Goal: Communication & Community: Answer question/provide support

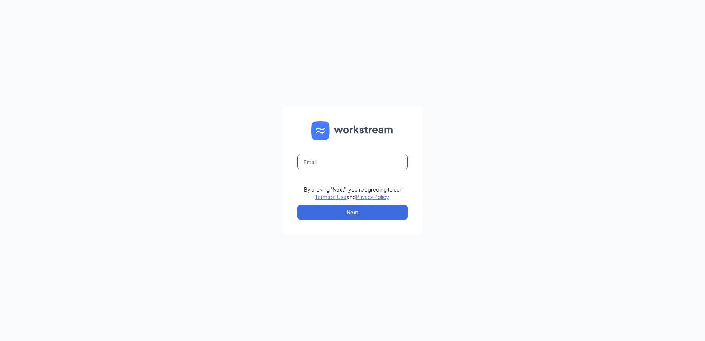
click at [314, 163] on input "text" at bounding box center [352, 162] width 111 height 15
type input "[PERSON_NAME][EMAIL_ADDRESS][PERSON_NAME][DOMAIN_NAME]"
click at [360, 212] on button "Next" at bounding box center [352, 212] width 111 height 15
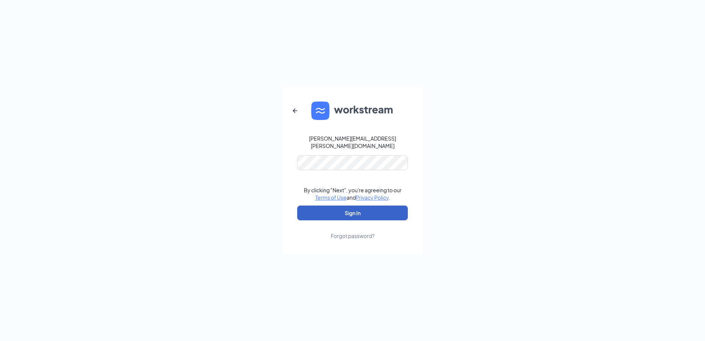
click at [349, 213] on button "Sign In" at bounding box center [352, 212] width 111 height 15
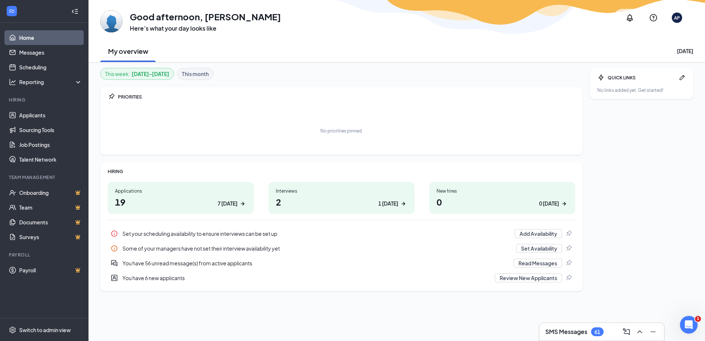
click at [32, 40] on link "Home" at bounding box center [50, 37] width 63 height 15
click at [28, 116] on link "Applicants" at bounding box center [50, 115] width 63 height 15
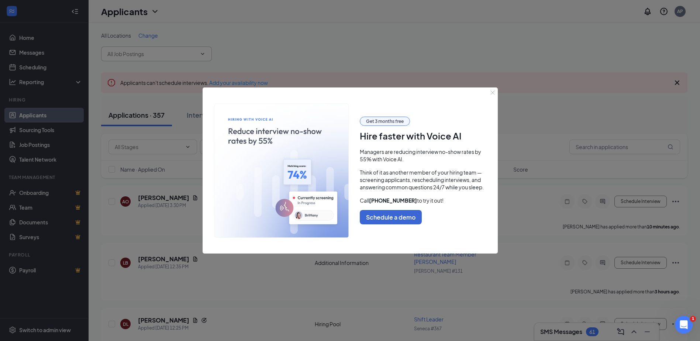
click at [201, 52] on div at bounding box center [350, 170] width 700 height 341
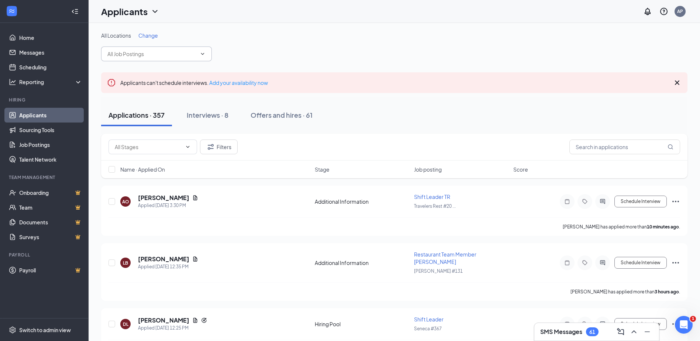
click at [188, 48] on span at bounding box center [156, 53] width 111 height 15
click at [204, 54] on icon "ChevronDown" at bounding box center [203, 54] width 6 height 6
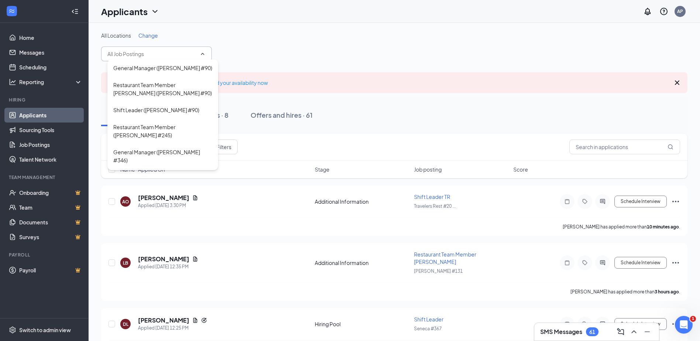
click at [276, 32] on div "All Locations Change" at bounding box center [394, 35] width 586 height 7
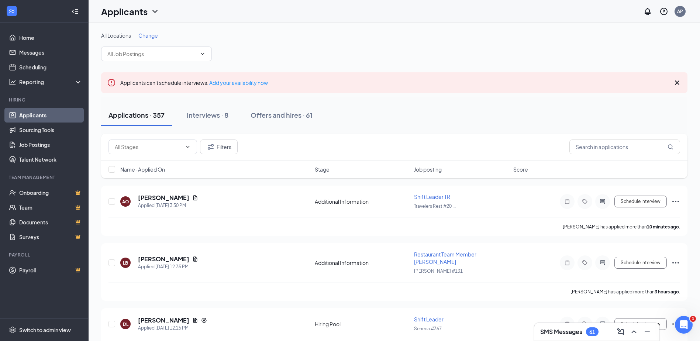
click at [674, 80] on icon "Cross" at bounding box center [676, 82] width 9 height 9
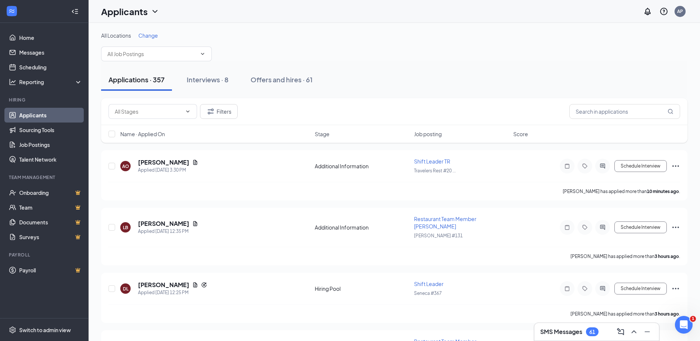
click at [114, 37] on span "All Locations" at bounding box center [116, 35] width 30 height 7
drag, startPoint x: 152, startPoint y: 34, endPoint x: 184, endPoint y: 34, distance: 32.8
click at [184, 34] on div "All Locations Change" at bounding box center [394, 35] width 586 height 7
drag, startPoint x: 184, startPoint y: 34, endPoint x: 155, endPoint y: 13, distance: 35.8
click at [155, 13] on icon "ChevronDown" at bounding box center [154, 11] width 9 height 9
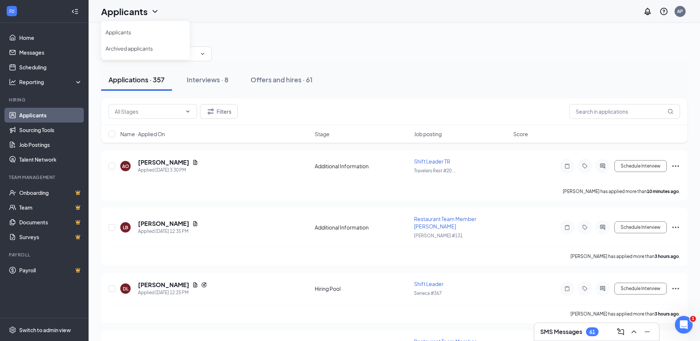
click at [155, 13] on icon "ChevronDown" at bounding box center [154, 11] width 9 height 9
click at [155, 32] on span "Change" at bounding box center [148, 35] width 20 height 7
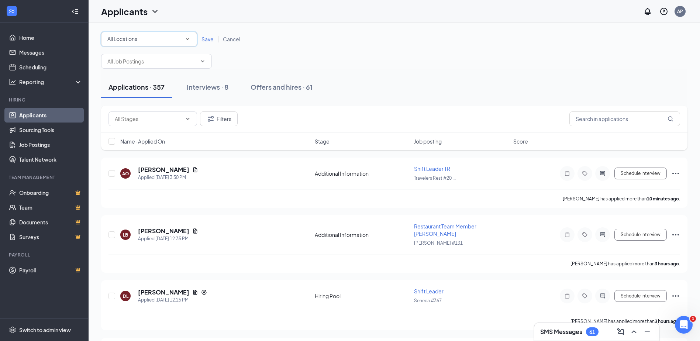
click at [188, 41] on icon "SmallChevronDown" at bounding box center [187, 39] width 7 height 7
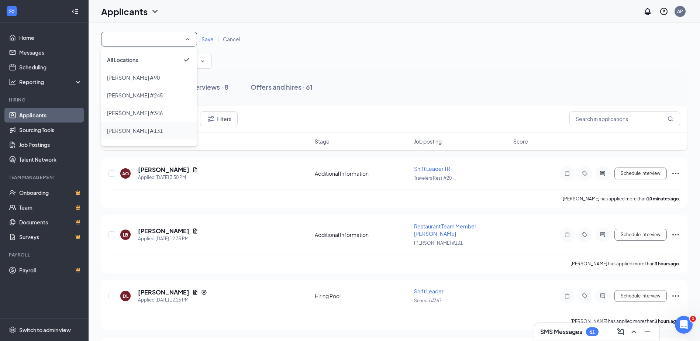
click at [158, 129] on div "[PERSON_NAME] #131" at bounding box center [149, 130] width 84 height 9
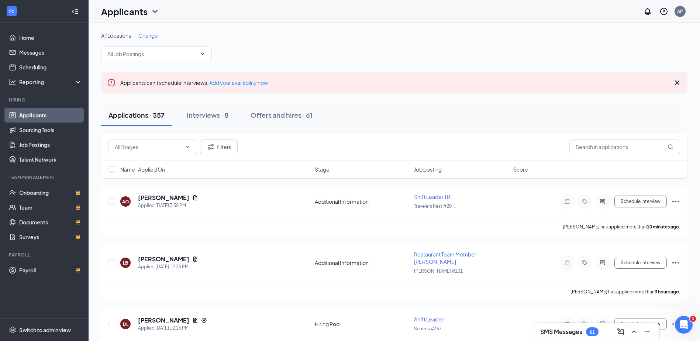
click at [155, 34] on span "Change" at bounding box center [148, 35] width 20 height 7
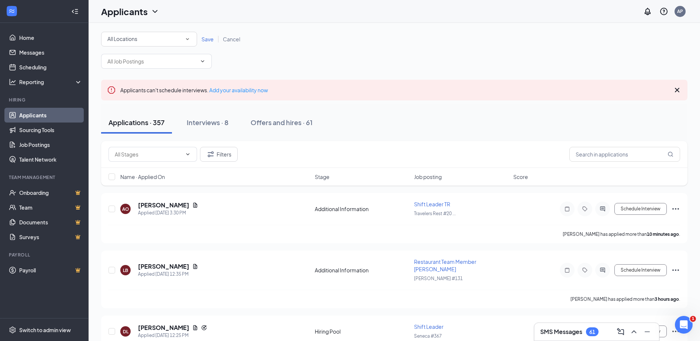
click at [187, 40] on icon "SmallChevronDown" at bounding box center [187, 39] width 7 height 7
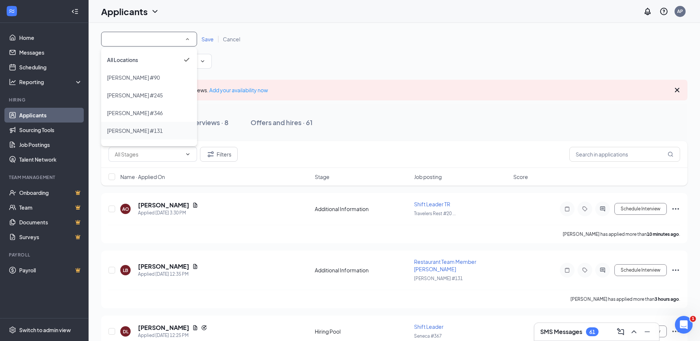
click at [141, 129] on span "[PERSON_NAME] #131" at bounding box center [135, 130] width 56 height 7
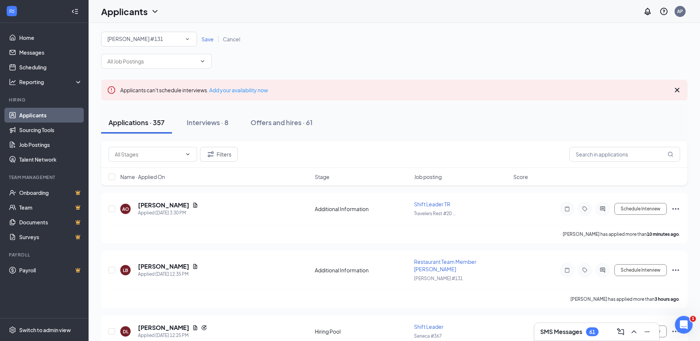
click at [208, 39] on span "Save" at bounding box center [207, 39] width 12 height 7
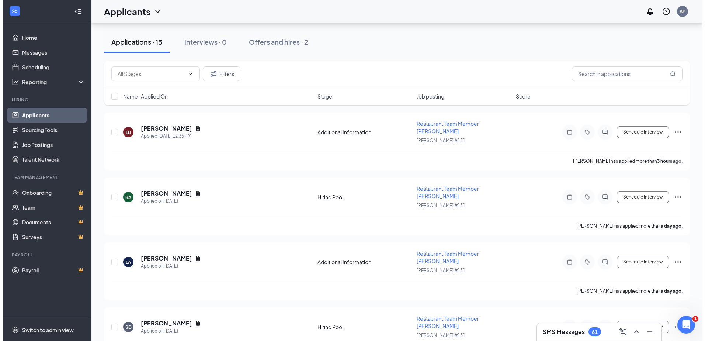
scroll to position [75, 0]
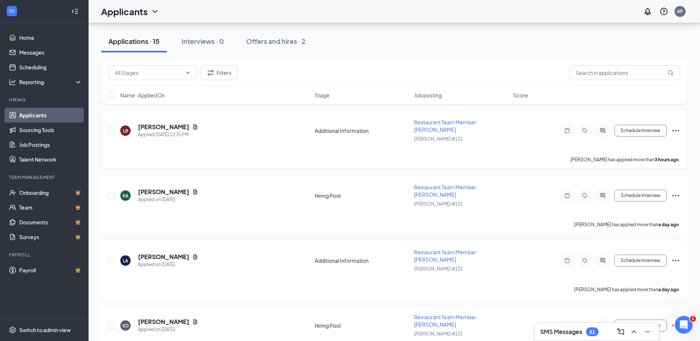
click at [194, 131] on div "LB Latyia Brock Applied Today 12:35 PM" at bounding box center [215, 130] width 190 height 15
click at [601, 129] on icon "ActiveChat" at bounding box center [602, 131] width 9 height 6
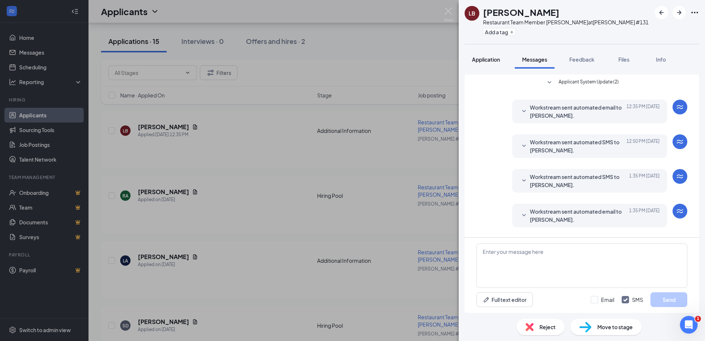
click at [486, 64] on button "Application" at bounding box center [486, 59] width 43 height 18
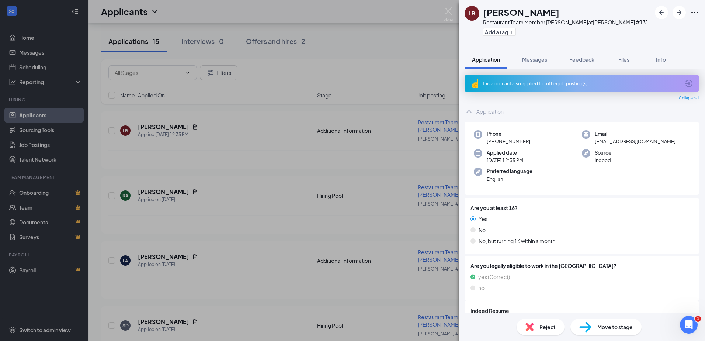
click at [636, 86] on div "This applicant also applied to 1 other job posting(s)" at bounding box center [581, 83] width 198 height 6
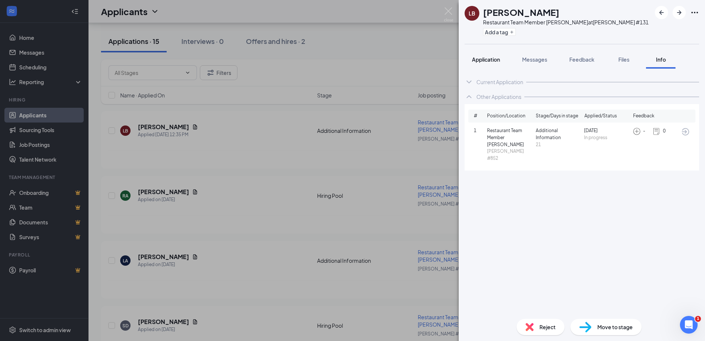
click at [483, 60] on span "Application" at bounding box center [486, 59] width 28 height 7
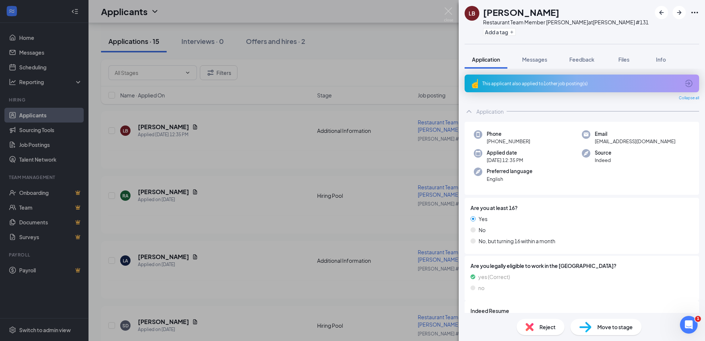
scroll to position [44, 0]
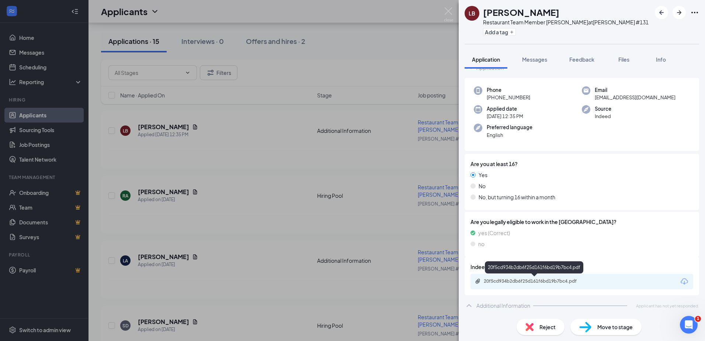
click at [500, 284] on div "20f5cd934b2db6f25d161f6bd19b7bc4.pdf" at bounding box center [535, 281] width 120 height 7
click at [688, 321] on icon "Open Intercom Messenger" at bounding box center [687, 324] width 5 height 6
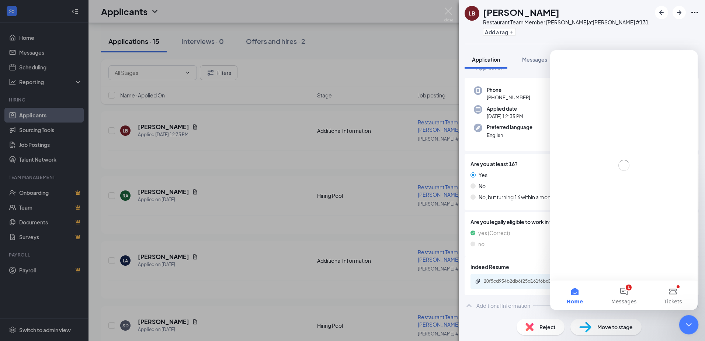
scroll to position [0, 0]
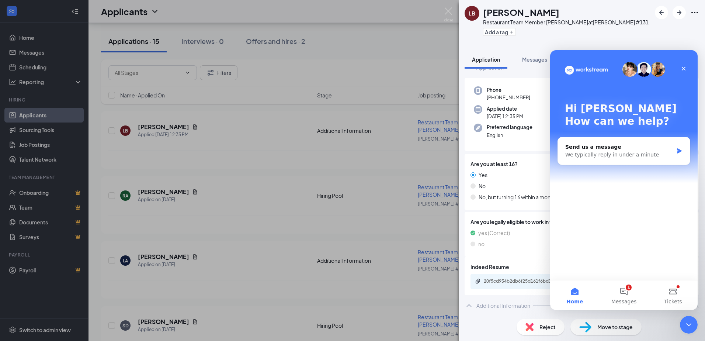
click at [495, 327] on div "Reject Move to stage" at bounding box center [582, 327] width 246 height 28
click at [498, 325] on div "Reject Move to stage" at bounding box center [582, 327] width 246 height 28
click at [681, 66] on icon "Close" at bounding box center [684, 69] width 6 height 6
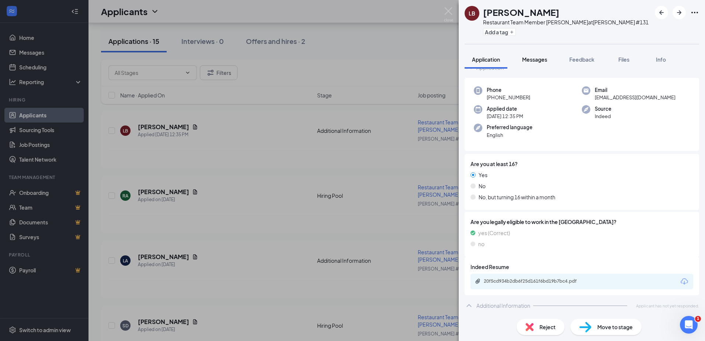
click at [534, 56] on span "Messages" at bounding box center [534, 59] width 25 height 7
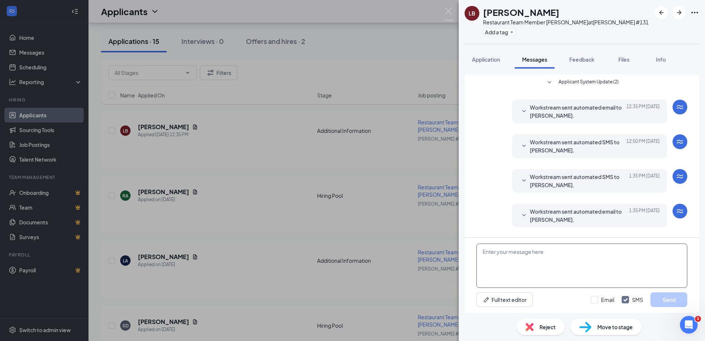
click at [505, 261] on textarea at bounding box center [582, 265] width 211 height 44
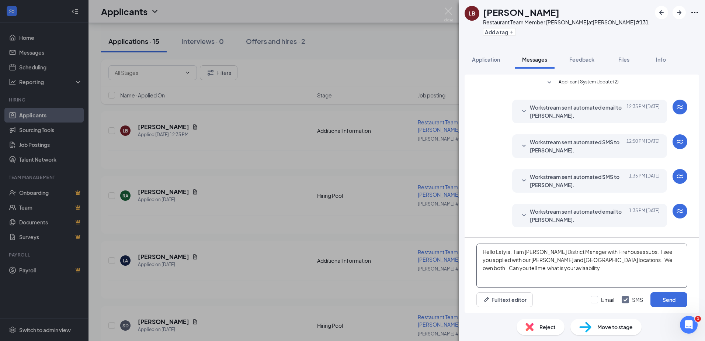
click at [555, 270] on textarea "Hello Latyia, I am Andrew District Manager with Firehouses subs. I see you appl…" at bounding box center [582, 265] width 211 height 44
click at [565, 269] on textarea "Hello Latyia, I am Andrew District Manager with Firehouses subs. I see you appl…" at bounding box center [582, 265] width 211 height 44
click at [628, 274] on textarea "Hello Latyia, I am Andrew District Manager with Firehouses subs. I see you appl…" at bounding box center [582, 265] width 211 height 44
click at [676, 271] on textarea "Hello Latyia, I am Andrew District Manager with Firehouses subs. I see you appl…" at bounding box center [582, 265] width 211 height 44
type textarea "Hello Latyia, I am [PERSON_NAME] District Manager with Firehouses subs. I see y…"
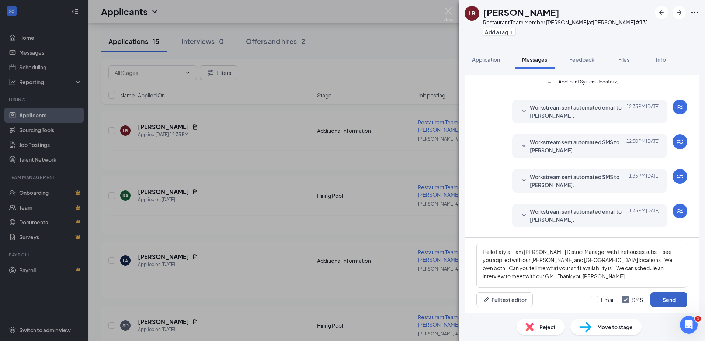
click at [668, 301] on button "Send" at bounding box center [669, 299] width 37 height 15
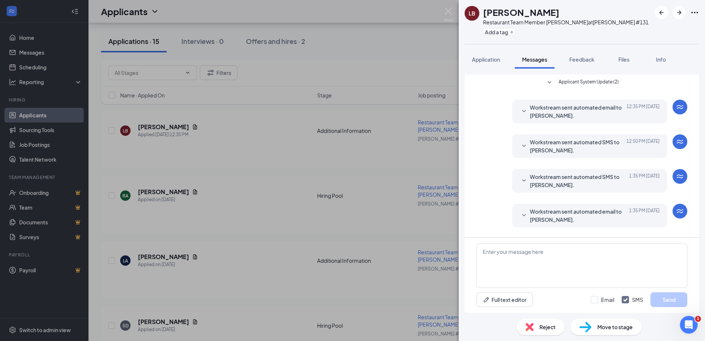
scroll to position [77, 0]
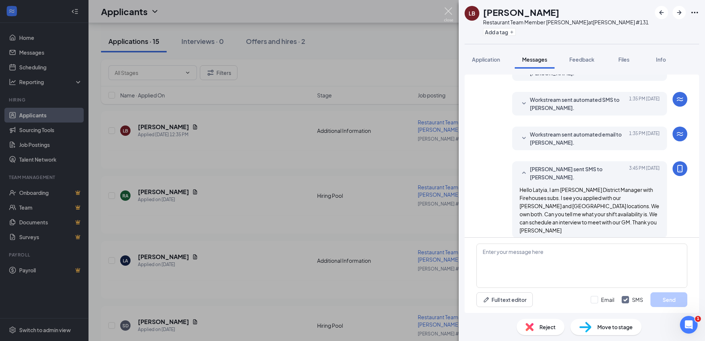
click at [444, 7] on img at bounding box center [448, 14] width 9 height 14
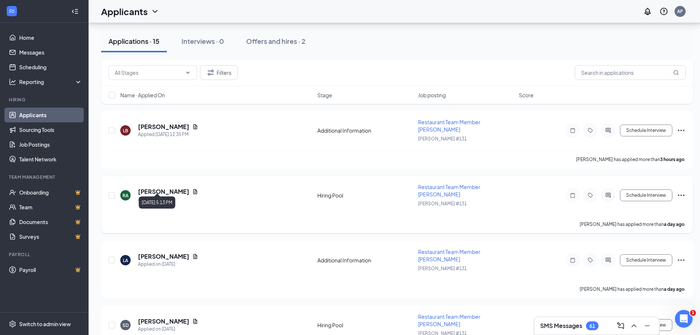
click at [164, 196] on div "Applied on Oct 14" at bounding box center [168, 199] width 60 height 7
click at [608, 193] on icon "ActiveChat" at bounding box center [607, 195] width 5 height 5
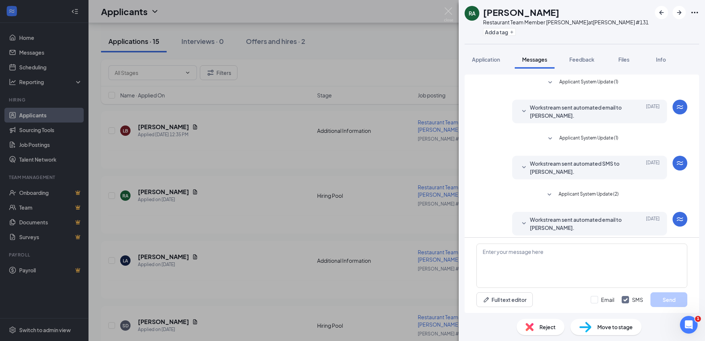
scroll to position [40, 0]
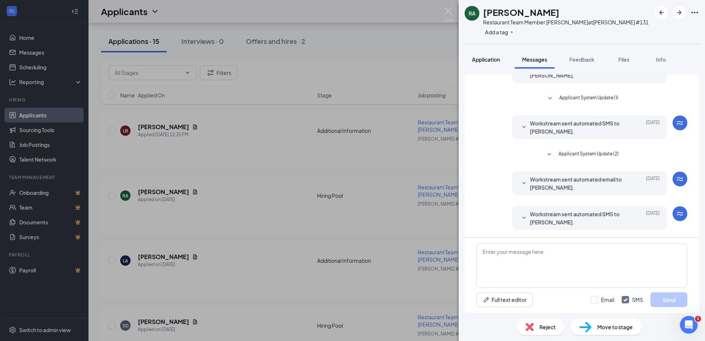
click at [482, 64] on button "Application" at bounding box center [486, 59] width 43 height 18
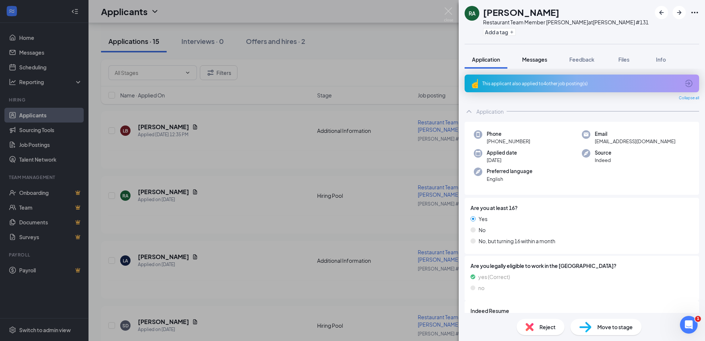
click at [540, 58] on span "Messages" at bounding box center [534, 59] width 25 height 7
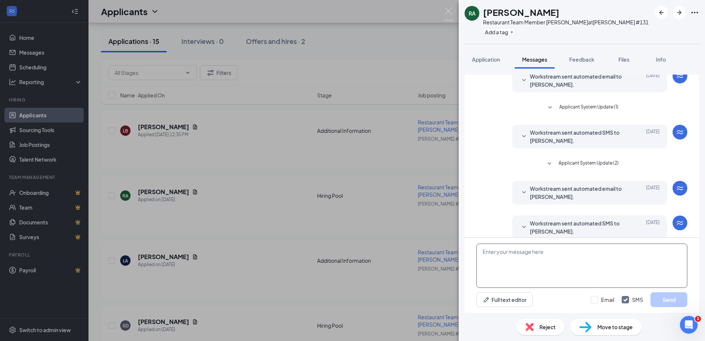
scroll to position [40, 0]
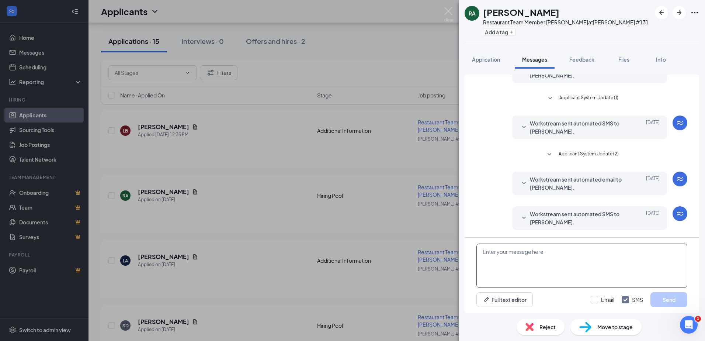
click at [523, 250] on textarea at bounding box center [582, 265] width 211 height 44
type textarea "Hello Ramone, I am Andrew Parker District Manager of Firehouse Subs. We"
click at [493, 55] on button "Application" at bounding box center [486, 59] width 43 height 18
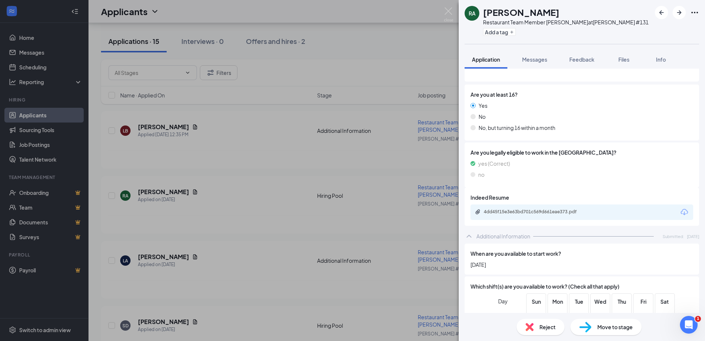
scroll to position [68, 0]
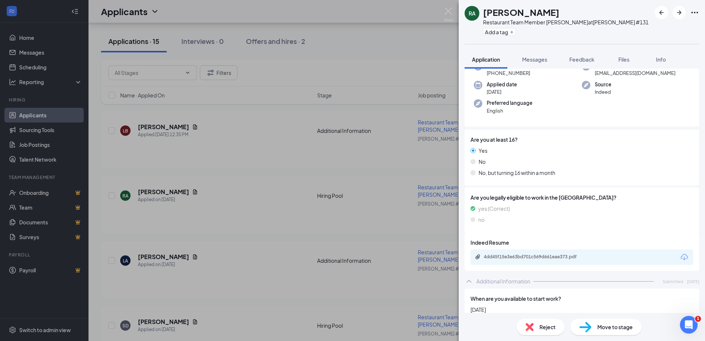
click at [555, 250] on div "4dd45f15e3e63bd701c569d661eae373.pdf" at bounding box center [582, 256] width 223 height 15
click at [553, 257] on div "4dd45f15e3e63bd701c569d661eae373.pdf" at bounding box center [535, 257] width 103 height 6
click at [536, 60] on span "Messages" at bounding box center [534, 59] width 25 height 7
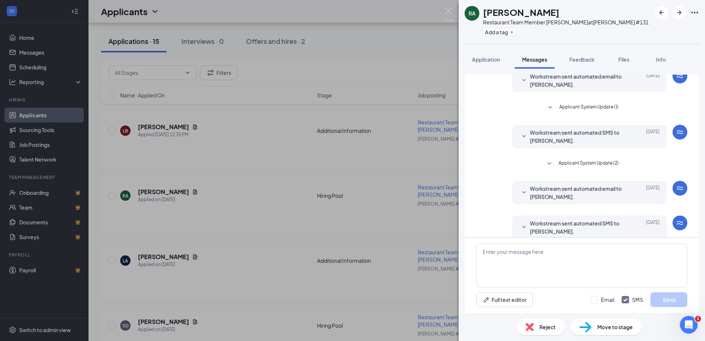
scroll to position [40, 0]
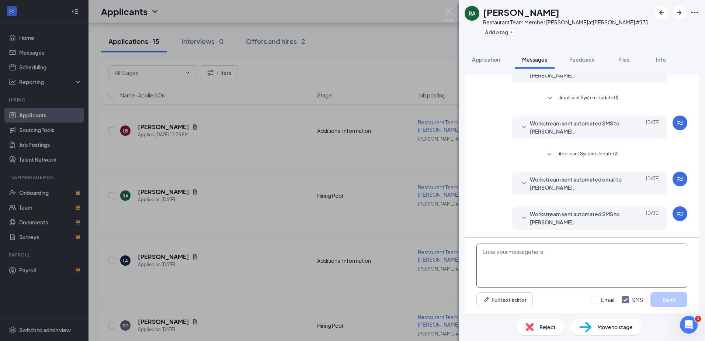
click at [493, 256] on textarea at bounding box center [582, 265] width 211 height 44
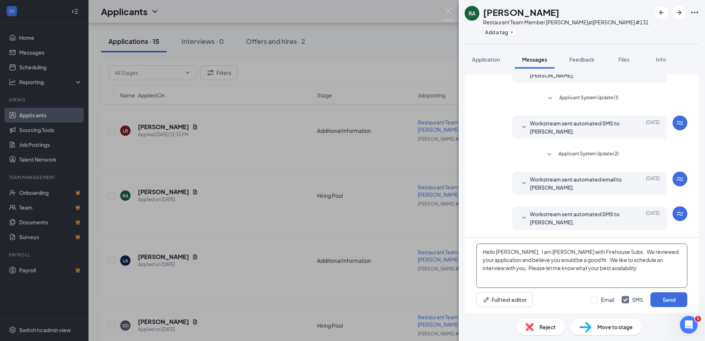
click at [621, 273] on textarea "Hello Ramone, I am Andrew Parker with Firehouse Subs. We reviewed your applicat…" at bounding box center [582, 265] width 211 height 44
type textarea "Hello [PERSON_NAME], I am [PERSON_NAME] with Firehouse Subs. We reviewed your a…"
click at [667, 301] on button "Send" at bounding box center [669, 299] width 37 height 15
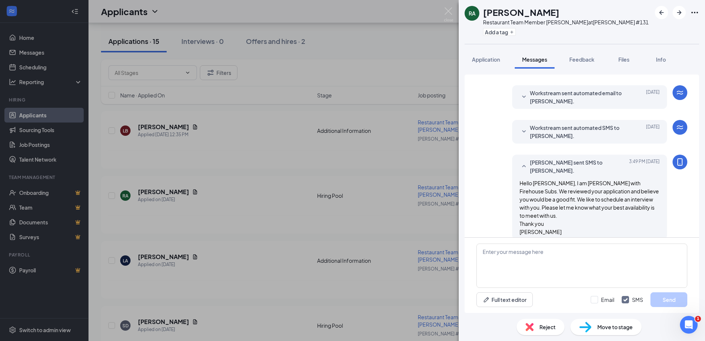
scroll to position [128, 0]
click at [278, 260] on div "RA Ramone Anderson Restaurant Team Member Haywood Rd at Haywood Rd #131 Add a t…" at bounding box center [352, 170] width 705 height 341
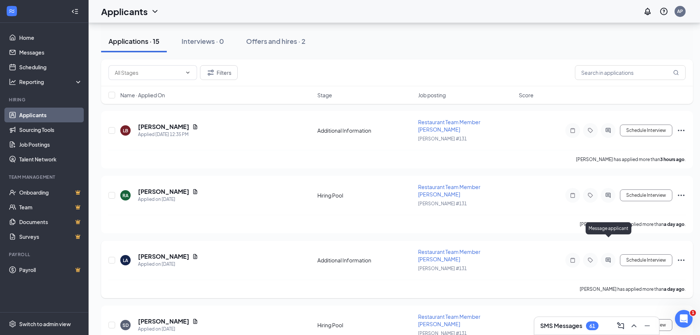
click at [605, 257] on icon "ActiveChat" at bounding box center [607, 260] width 9 height 6
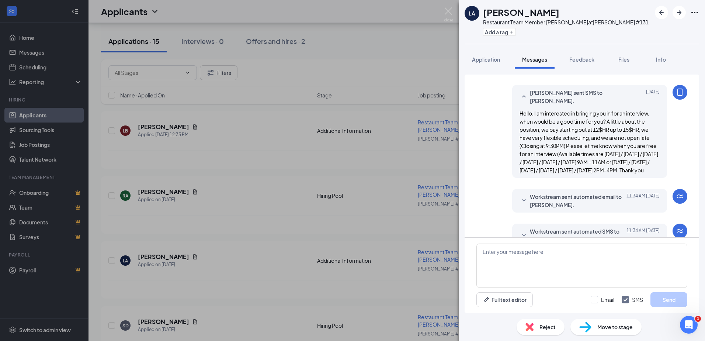
scroll to position [193, 0]
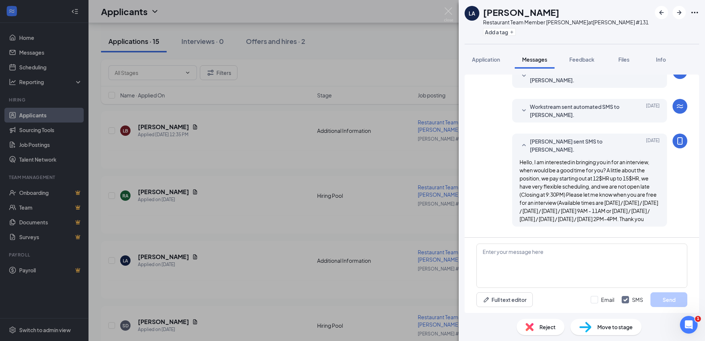
scroll to position [193, 0]
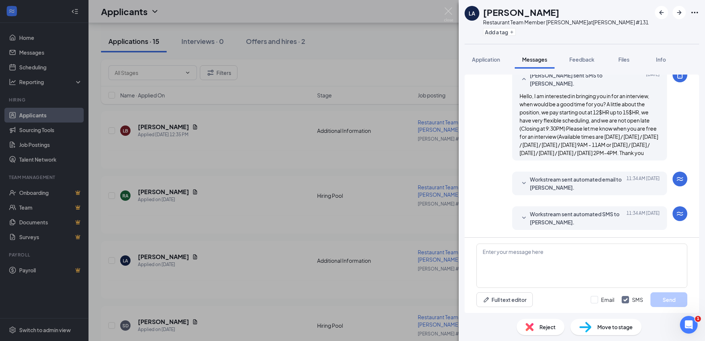
click at [391, 148] on div "LA landon allen Restaurant Team Member Haywood Rd at Haywood Rd #131 Add a tag …" at bounding box center [352, 170] width 705 height 341
click at [253, 263] on div "LA landon allen Restaurant Team Member Haywood Rd at Haywood Rd #131 Add a tag …" at bounding box center [352, 170] width 705 height 341
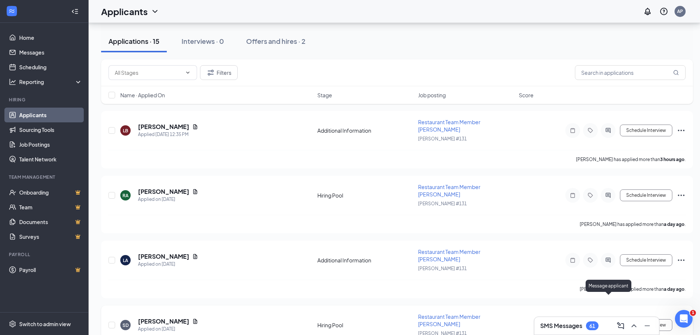
click at [603, 322] on icon "ActiveChat" at bounding box center [607, 325] width 9 height 6
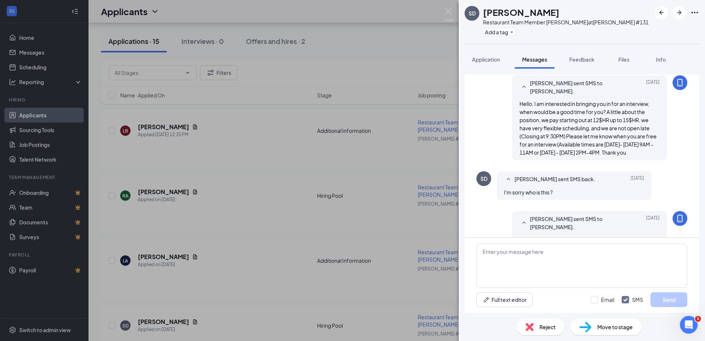
scroll to position [175, 0]
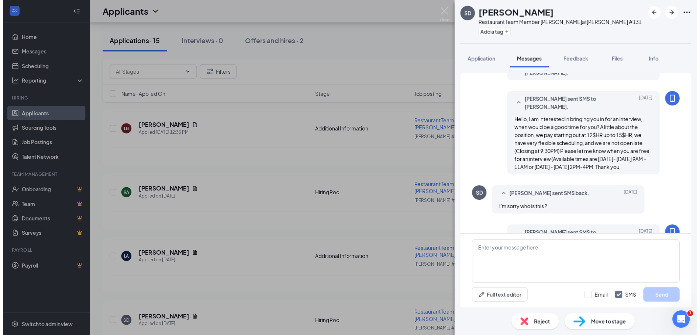
scroll to position [175, 0]
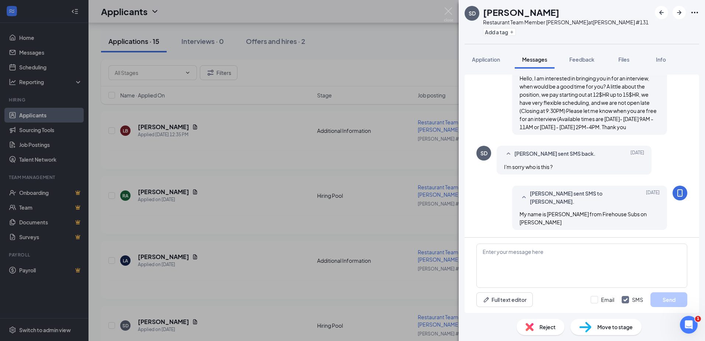
click at [378, 39] on div "SD Sylvia Dunn-Batts Restaurant Team Member Haywood Rd at Haywood Rd #131 Add a…" at bounding box center [352, 170] width 705 height 341
click at [449, 13] on img at bounding box center [448, 14] width 9 height 14
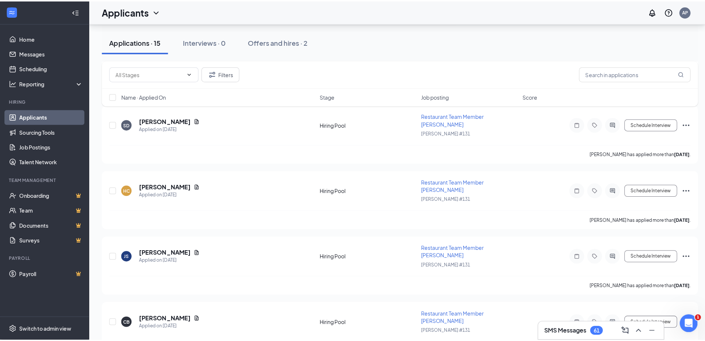
scroll to position [280, 0]
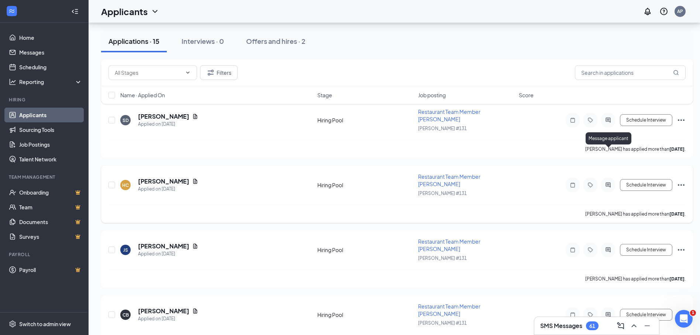
click at [610, 183] on icon "ActiveChat" at bounding box center [607, 185] width 5 height 5
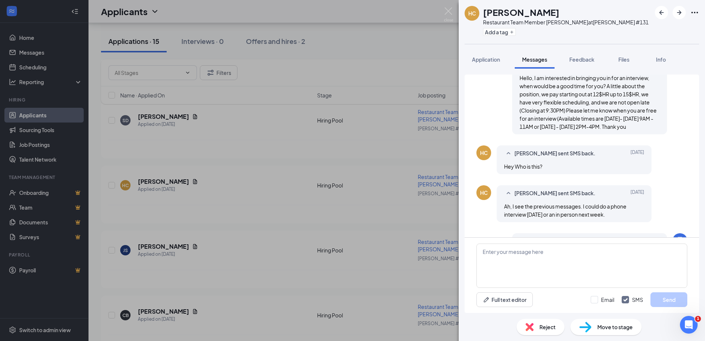
scroll to position [247, 0]
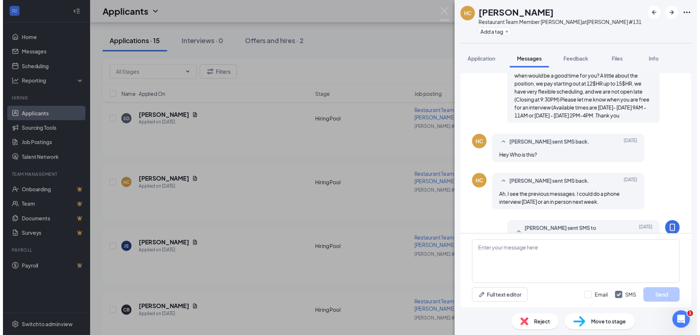
scroll to position [247, 0]
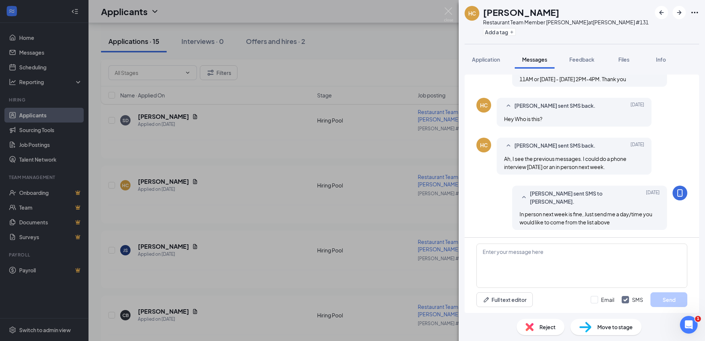
click at [239, 284] on div "HC Hailey Cloninger Restaurant Team Member Haywood Rd at Haywood Rd #131 Add a …" at bounding box center [352, 170] width 705 height 341
click at [447, 10] on img at bounding box center [448, 14] width 9 height 14
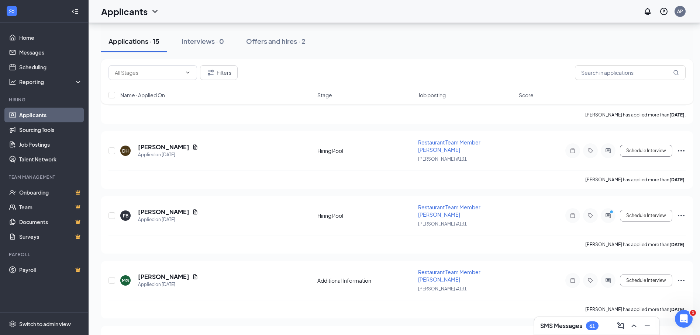
scroll to position [715, 0]
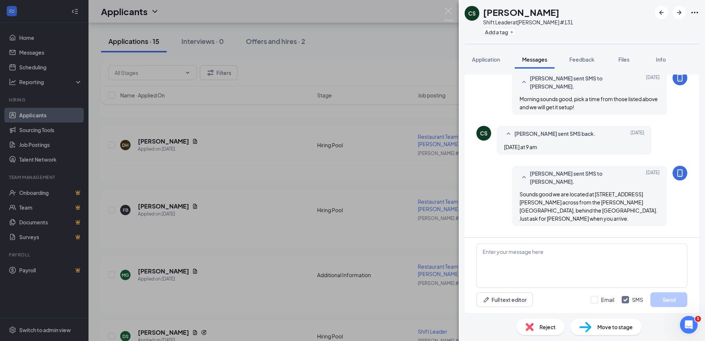
scroll to position [296, 0]
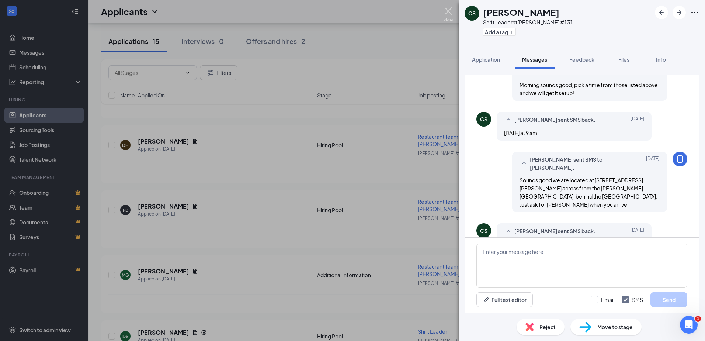
click at [451, 9] on img at bounding box center [448, 14] width 9 height 14
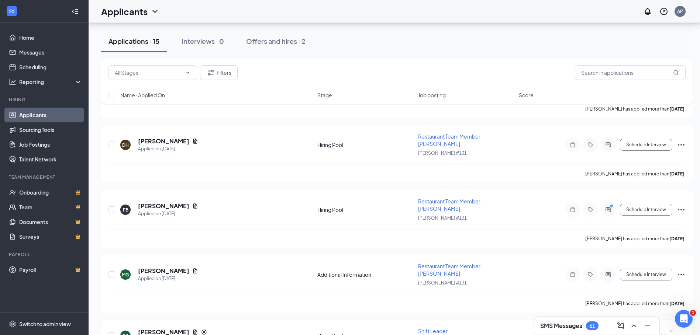
click at [265, 328] on div "DS Daijah Stanley Applied on Sep 23" at bounding box center [216, 335] width 193 height 15
click at [611, 333] on icon "ActiveChat" at bounding box center [607, 336] width 9 height 6
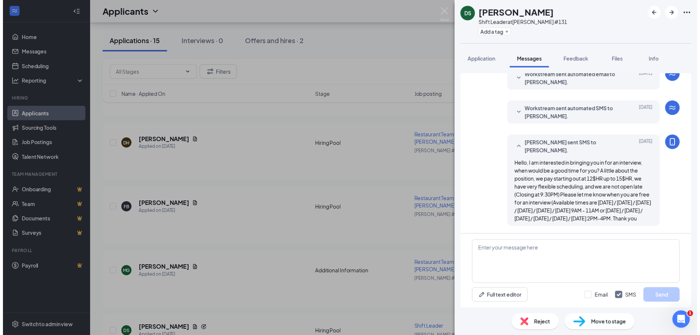
scroll to position [96, 0]
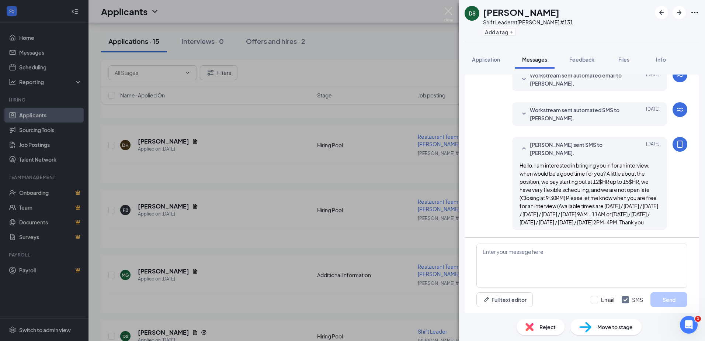
click at [543, 331] on div "Reject" at bounding box center [541, 327] width 48 height 16
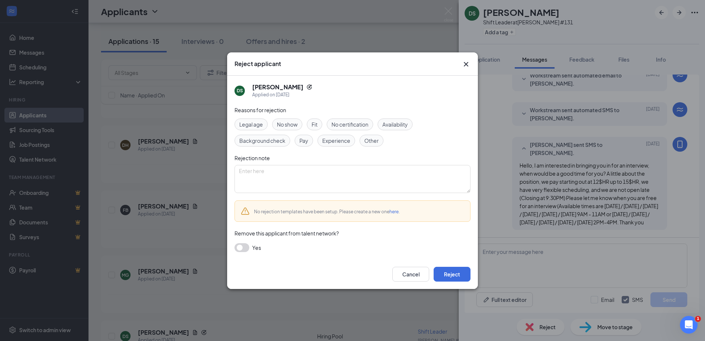
click at [244, 250] on button "button" at bounding box center [242, 247] width 15 height 9
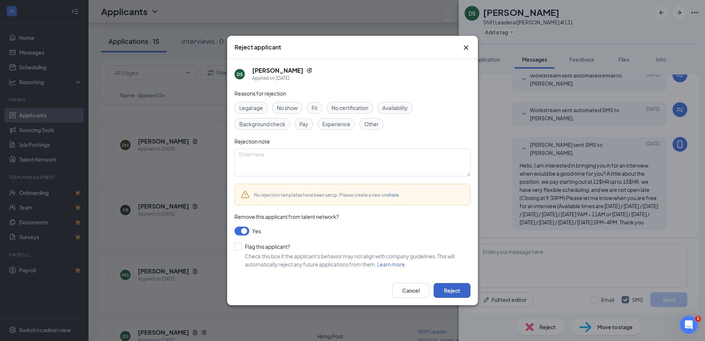
click at [437, 288] on button "Reject" at bounding box center [452, 290] width 37 height 15
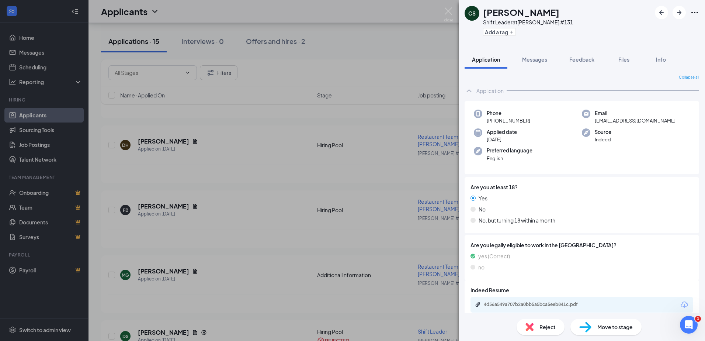
click at [453, 10] on div "CS Corey Santos Shift Leader at Haywood Rd #131 Add a tag Application Messages …" at bounding box center [352, 170] width 705 height 341
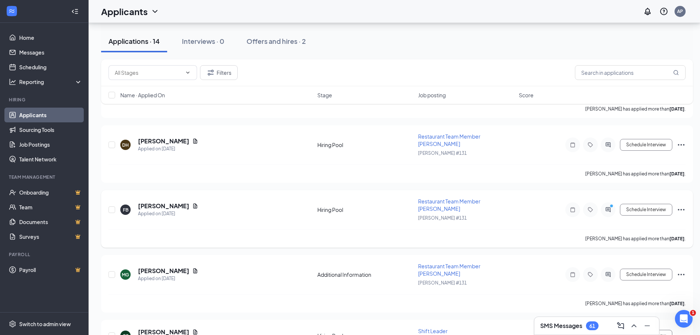
scroll to position [657, 0]
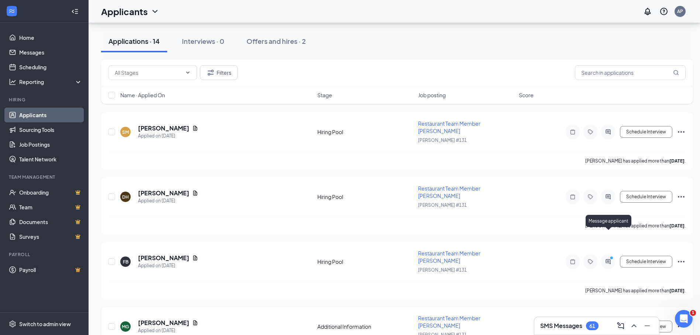
click at [608, 324] on icon "ActiveChat" at bounding box center [607, 326] width 5 height 5
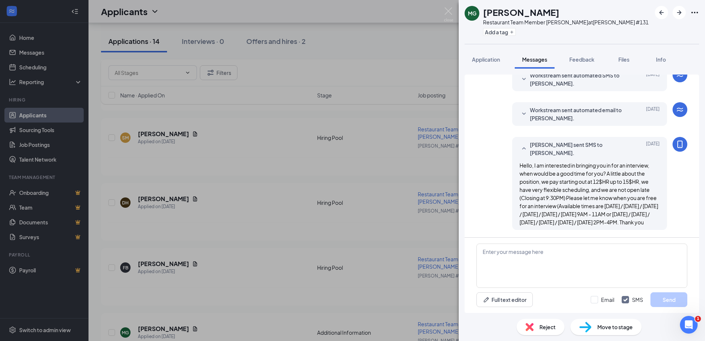
scroll to position [179, 0]
click at [536, 332] on div "Reject" at bounding box center [541, 327] width 48 height 16
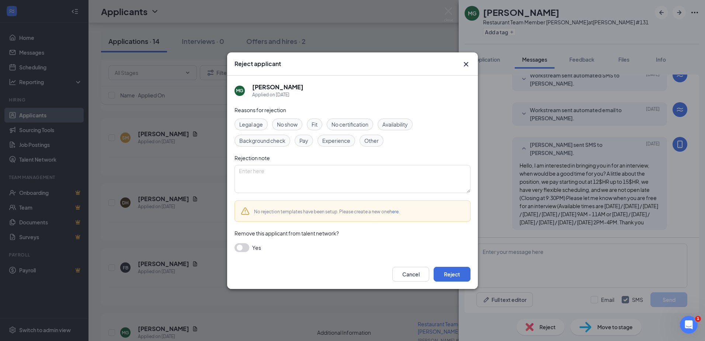
click at [240, 247] on button "button" at bounding box center [242, 247] width 15 height 9
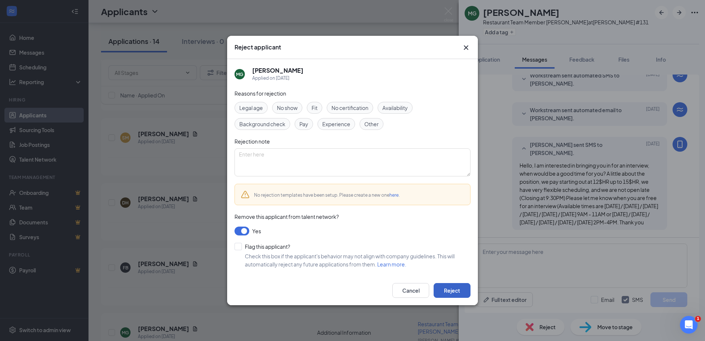
click at [454, 293] on button "Reject" at bounding box center [452, 290] width 37 height 15
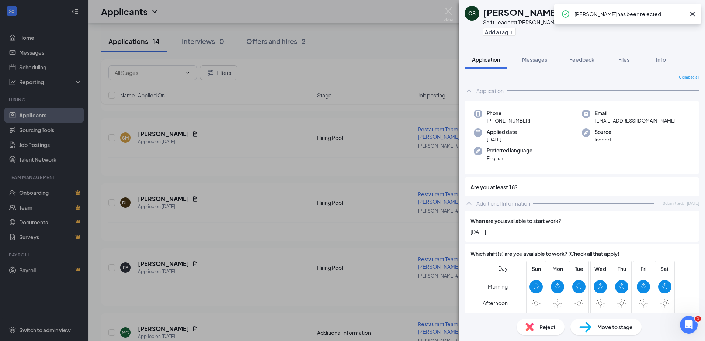
scroll to position [594, 0]
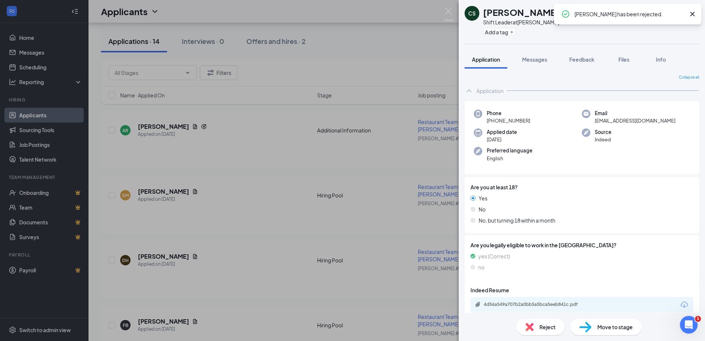
click at [224, 238] on div "CS Corey Santos Shift Leader at Haywood Rd #131 Add a tag Application Messages …" at bounding box center [352, 170] width 705 height 341
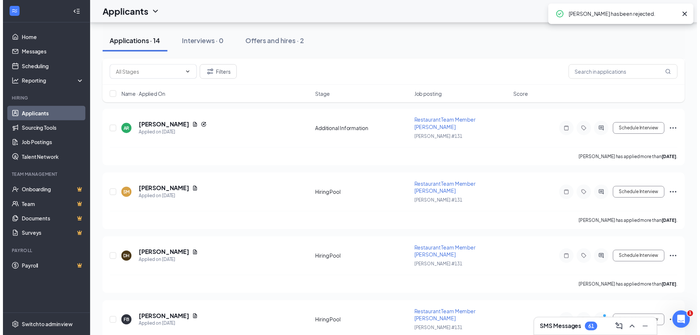
scroll to position [600, 0]
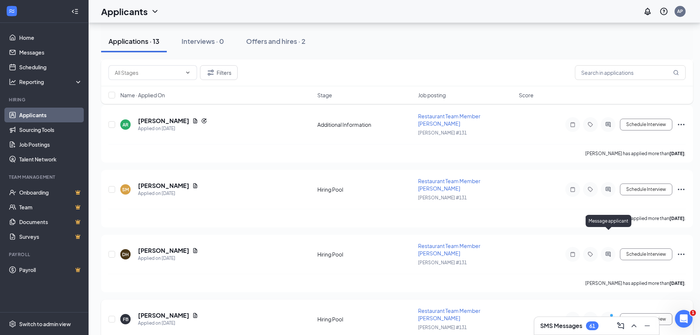
click at [605, 316] on icon "ActiveChat" at bounding box center [607, 319] width 9 height 6
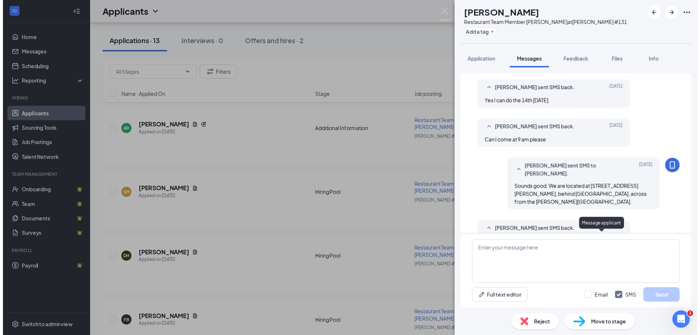
scroll to position [342, 0]
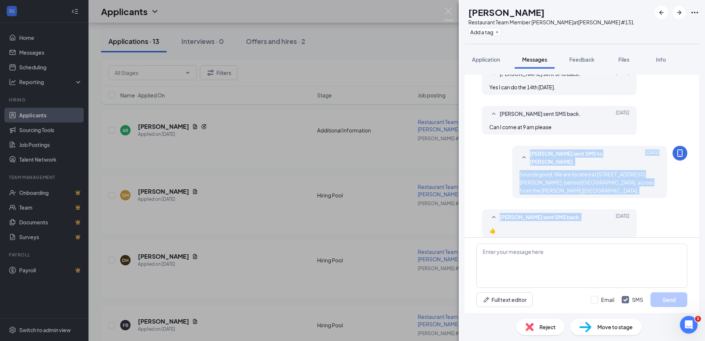
drag, startPoint x: 700, startPoint y: 208, endPoint x: 697, endPoint y: 156, distance: 52.5
click at [697, 156] on div "Load earlier interactions (about 5 more) Applicant System Update (1) Workstream…" at bounding box center [582, 191] width 246 height 244
click at [669, 211] on div "FB Francine Bryant sent SMS back. Oct 10 👍" at bounding box center [582, 225] width 211 height 32
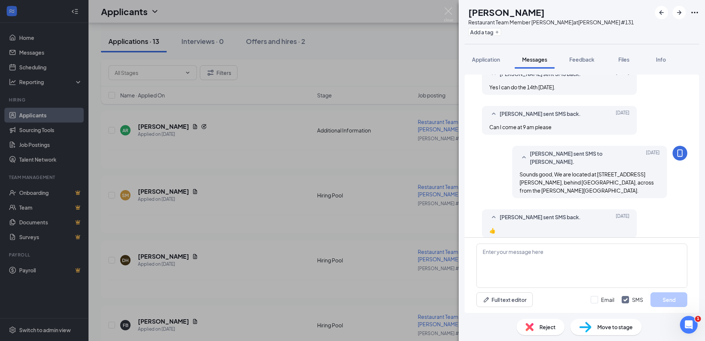
click at [195, 221] on div "FB Francine Bryant Restaurant Team Member Haywood Rd at Haywood Rd #131 Add a t…" at bounding box center [352, 170] width 705 height 341
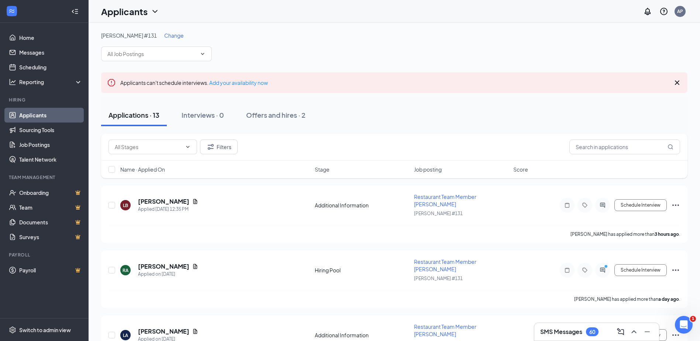
click at [165, 37] on span "Change" at bounding box center [174, 35] width 20 height 7
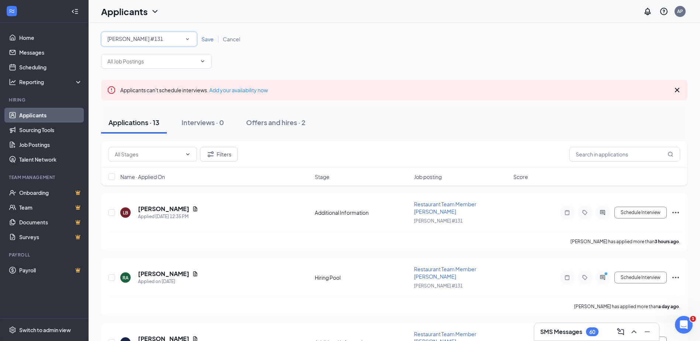
click at [186, 41] on icon "SmallChevronDown" at bounding box center [187, 39] width 7 height 7
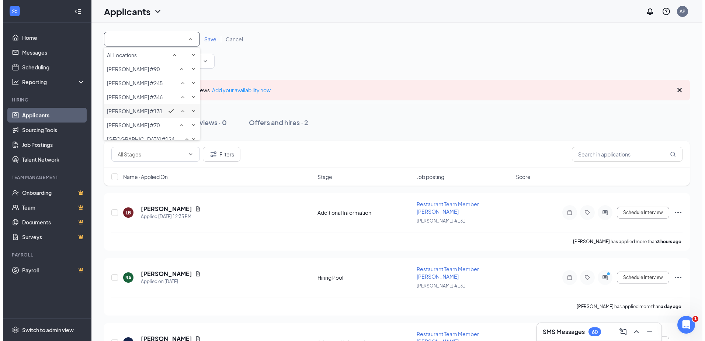
scroll to position [103, 0]
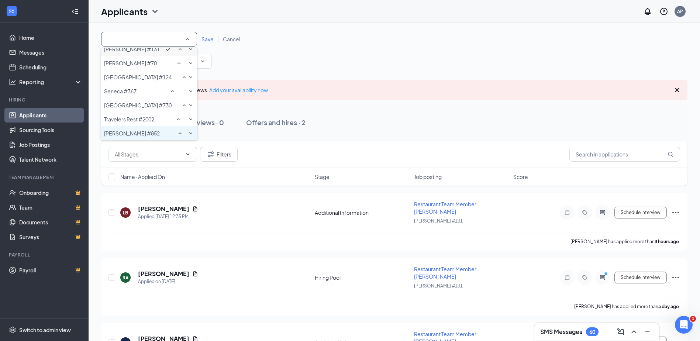
click at [136, 135] on span "Woodruff Rd #852" at bounding box center [132, 133] width 56 height 7
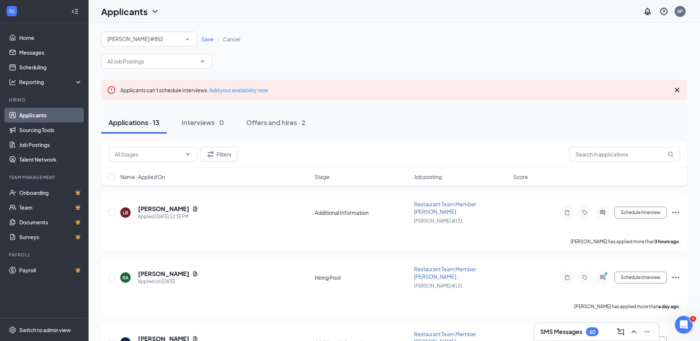
click at [207, 37] on span "Save" at bounding box center [207, 39] width 12 height 7
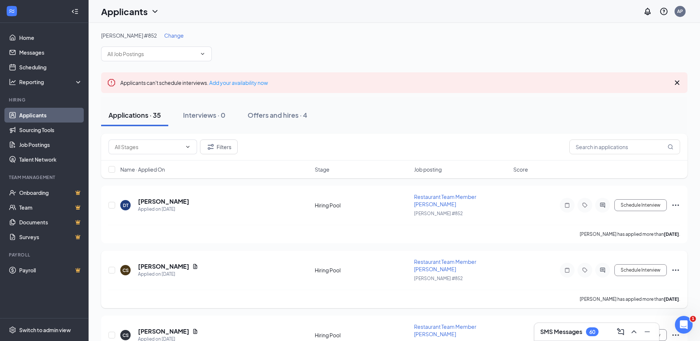
click at [606, 263] on div at bounding box center [602, 270] width 15 height 15
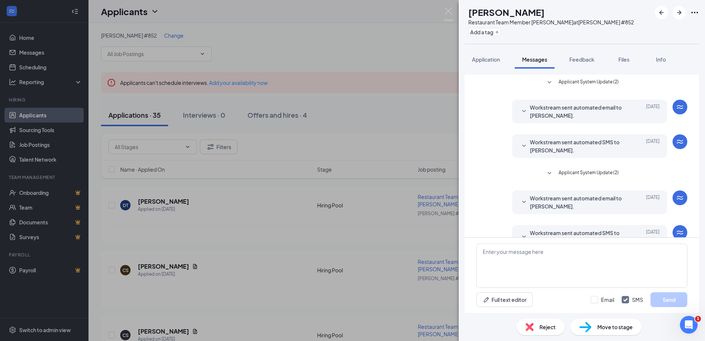
scroll to position [19, 0]
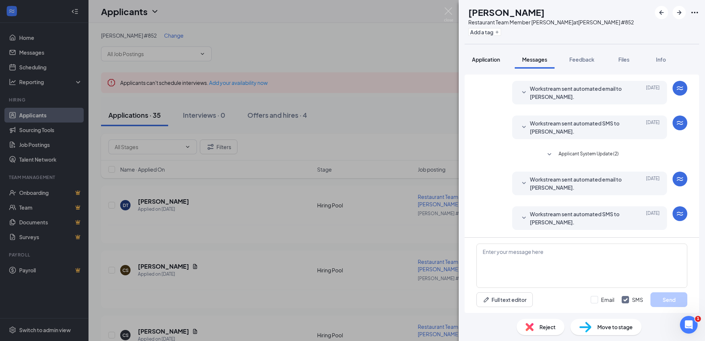
click at [487, 58] on span "Application" at bounding box center [486, 59] width 28 height 7
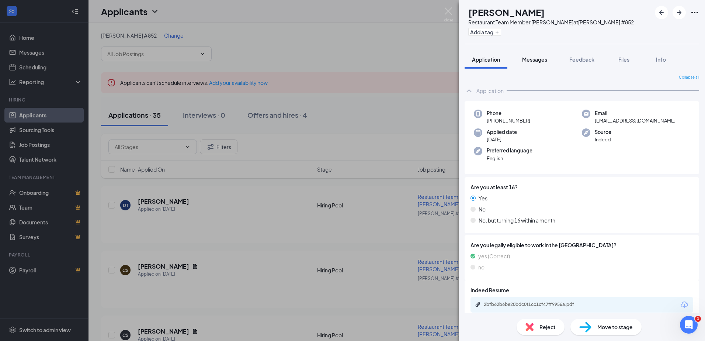
click at [536, 58] on span "Messages" at bounding box center [534, 59] width 25 height 7
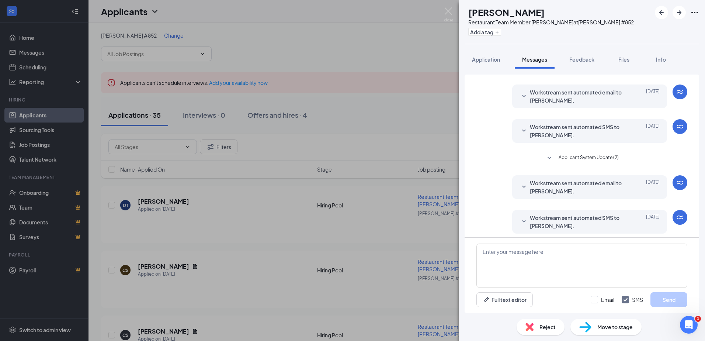
scroll to position [19, 0]
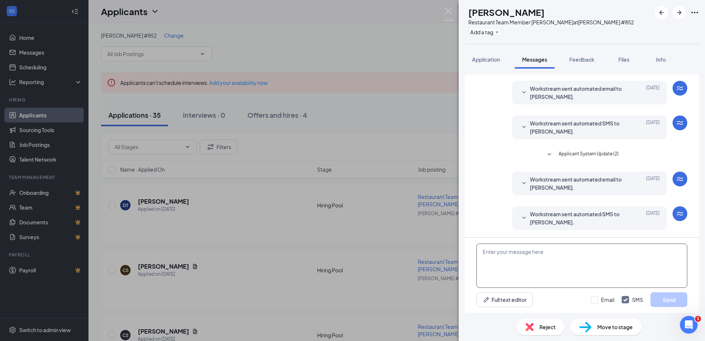
click at [496, 252] on textarea at bounding box center [582, 265] width 211 height 44
click at [564, 250] on textarea "Hello Catina, I am Andrew Parker district Manager" at bounding box center [582, 265] width 211 height 44
click at [608, 251] on textarea "Hello Catina, I am Andrew Parker District Manager" at bounding box center [582, 265] width 211 height 44
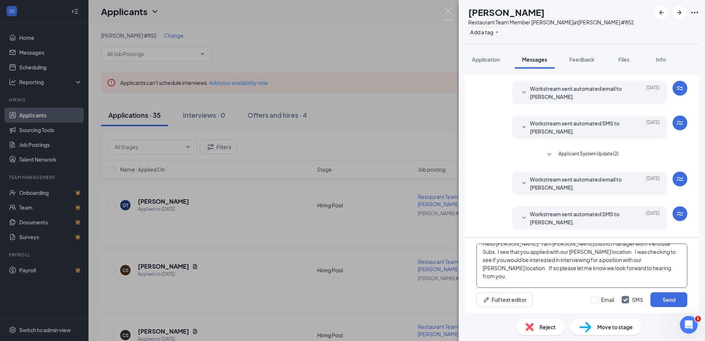
scroll to position [16, 0]
type textarea "Hello [PERSON_NAME], I am [PERSON_NAME] District Manager with Firehouse Subs. I…"
click at [677, 298] on button "Send" at bounding box center [669, 299] width 37 height 15
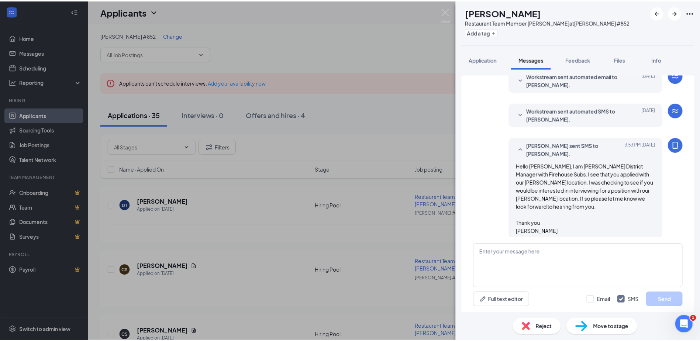
scroll to position [131, 0]
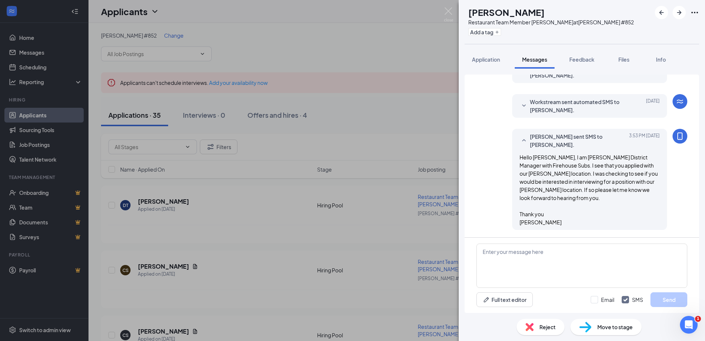
click at [388, 118] on div "CS Catina Swain Restaurant Team Member Woodruff Rd at Woodruff Rd #852 Add a ta…" at bounding box center [352, 170] width 705 height 341
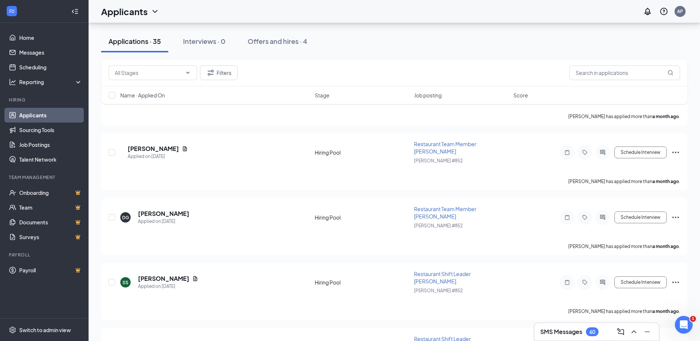
scroll to position [1860, 0]
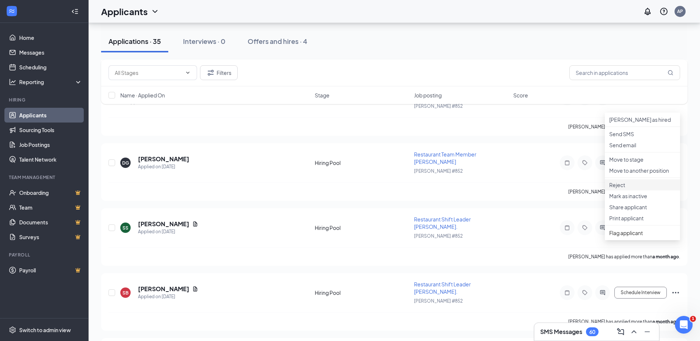
click at [618, 188] on p "Reject" at bounding box center [642, 184] width 66 height 7
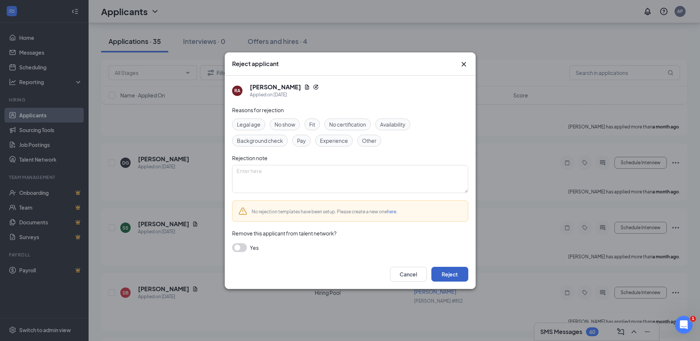
click at [447, 277] on button "Reject" at bounding box center [449, 274] width 37 height 15
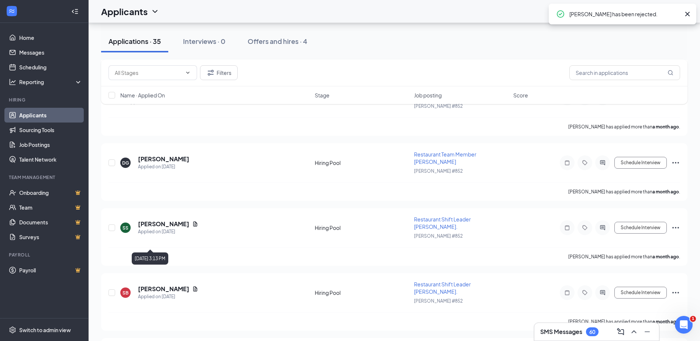
scroll to position [1802, 0]
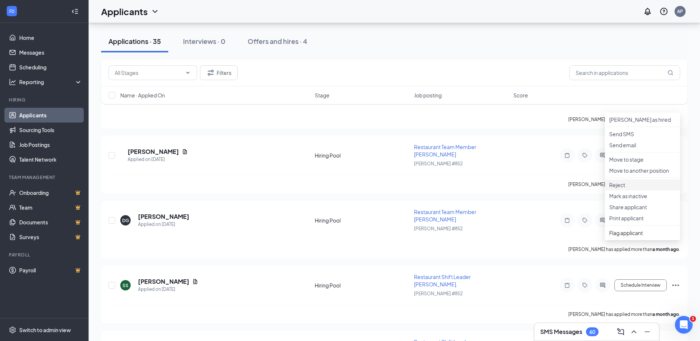
click at [620, 188] on p "Reject" at bounding box center [642, 184] width 66 height 7
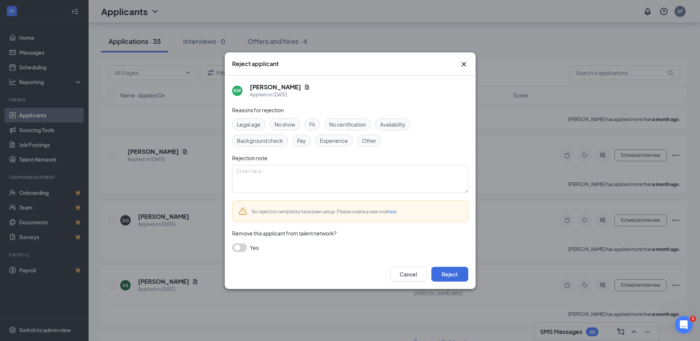
click at [239, 247] on button "button" at bounding box center [239, 247] width 15 height 9
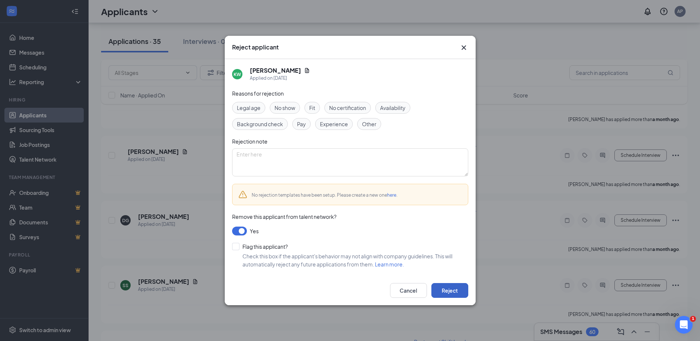
click at [456, 292] on button "Reject" at bounding box center [449, 290] width 37 height 15
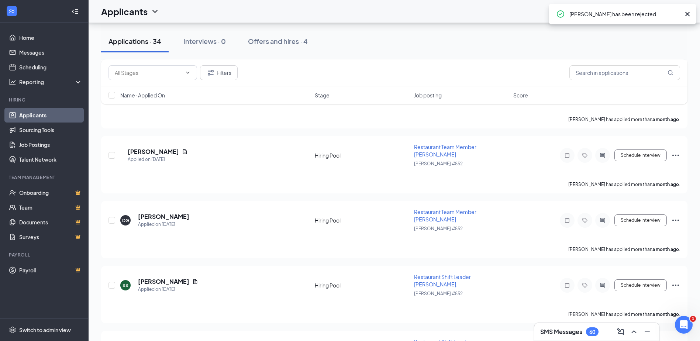
scroll to position [1745, 0]
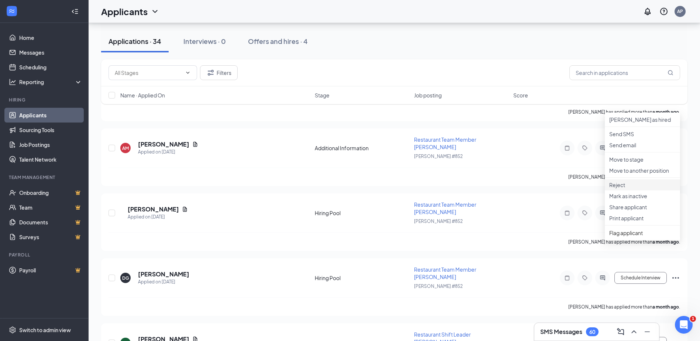
click at [621, 188] on p "Reject" at bounding box center [642, 184] width 66 height 7
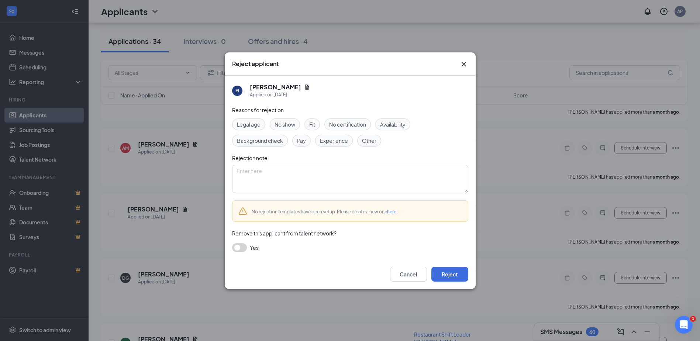
click at [240, 246] on button "button" at bounding box center [239, 247] width 15 height 9
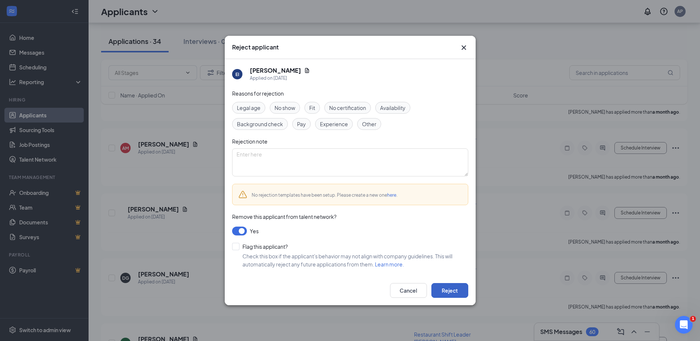
click at [448, 292] on button "Reject" at bounding box center [449, 290] width 37 height 15
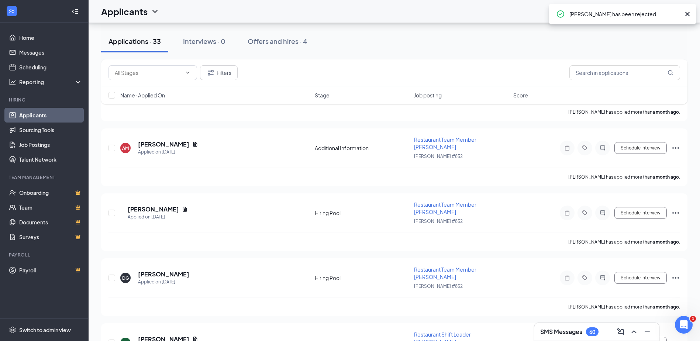
scroll to position [1687, 0]
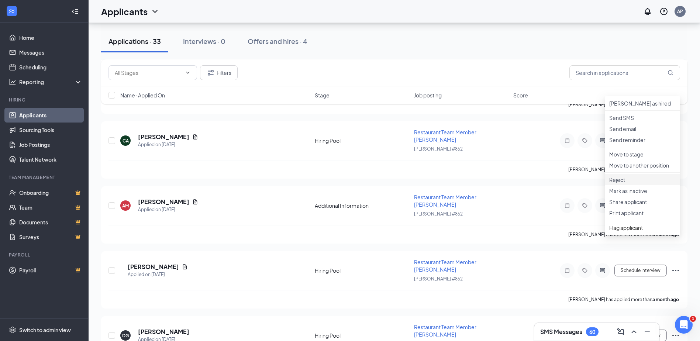
click at [617, 183] on p "Reject" at bounding box center [642, 179] width 66 height 7
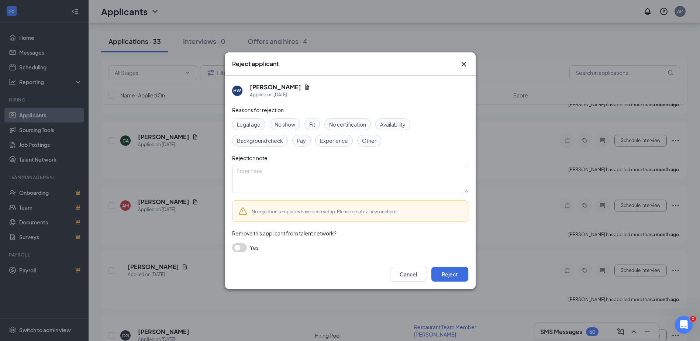
click at [244, 247] on button "button" at bounding box center [239, 247] width 15 height 9
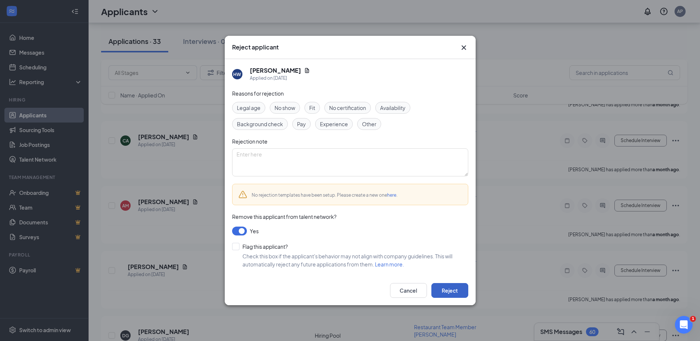
click at [449, 289] on button "Reject" at bounding box center [449, 290] width 37 height 15
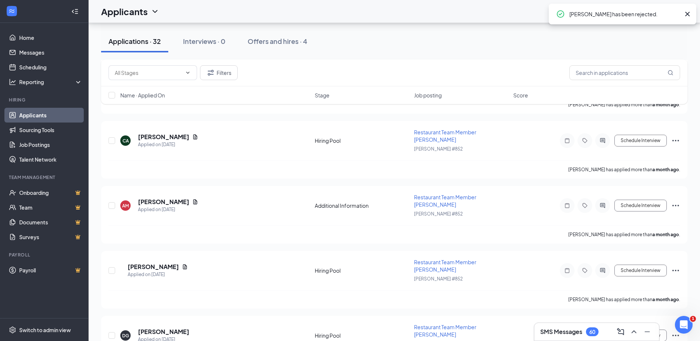
scroll to position [1630, 0]
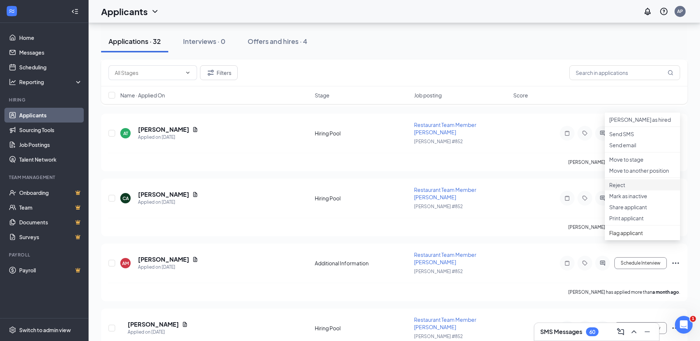
click at [619, 188] on p "Reject" at bounding box center [642, 184] width 66 height 7
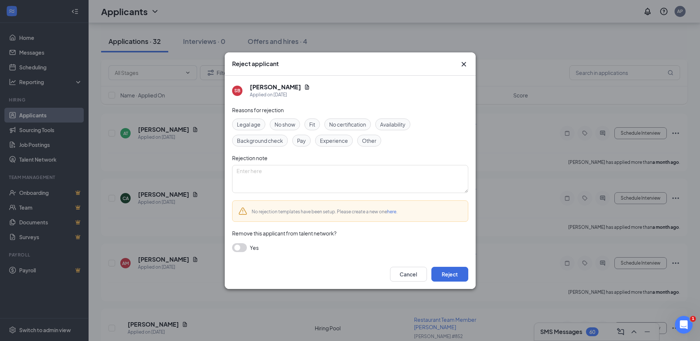
click at [235, 246] on button "button" at bounding box center [239, 247] width 15 height 9
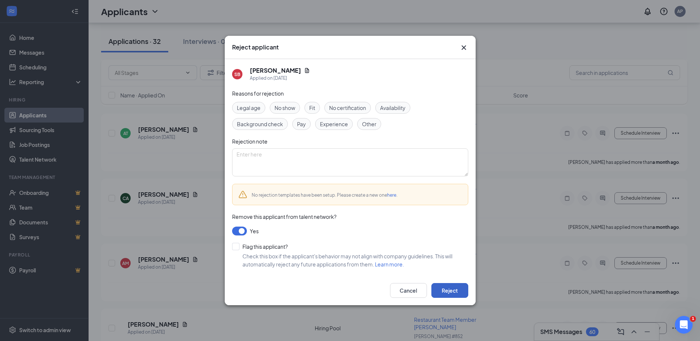
click at [446, 288] on button "Reject" at bounding box center [449, 290] width 37 height 15
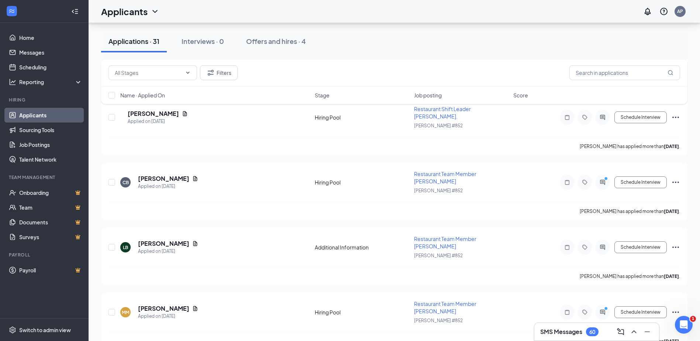
scroll to position [3298, 0]
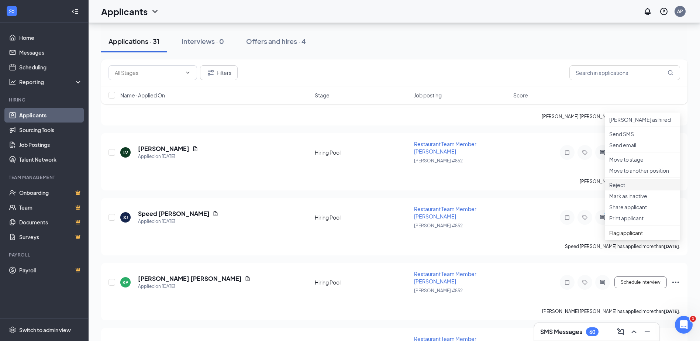
click at [617, 188] on p "Reject" at bounding box center [642, 184] width 66 height 7
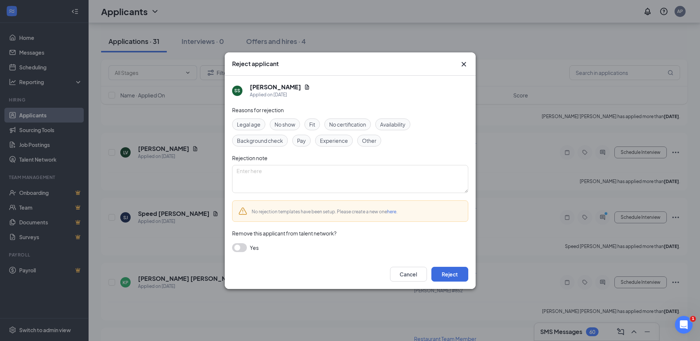
click at [240, 246] on button "button" at bounding box center [239, 247] width 15 height 9
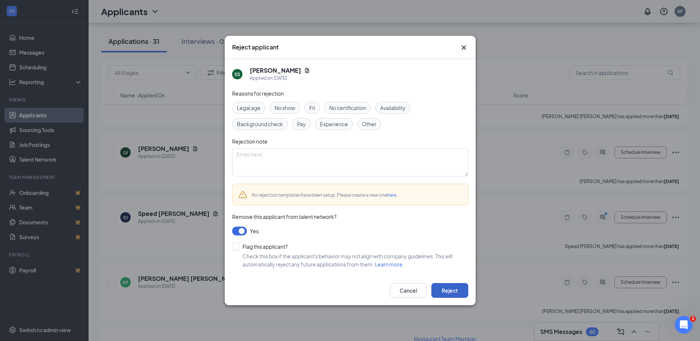
click at [443, 290] on button "Reject" at bounding box center [449, 290] width 37 height 15
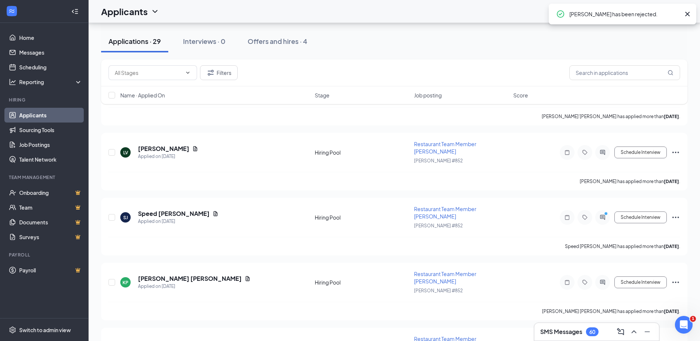
scroll to position [3183, 0]
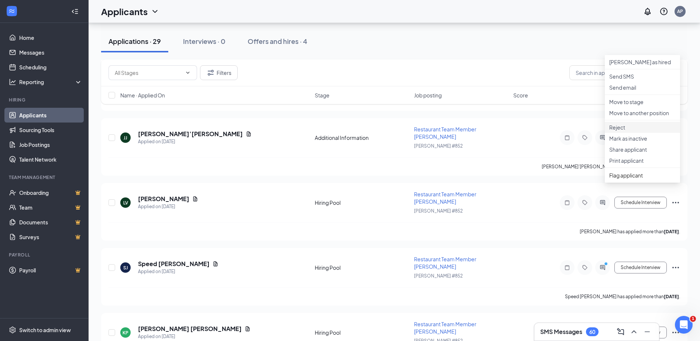
click at [616, 131] on p "Reject" at bounding box center [642, 127] width 66 height 7
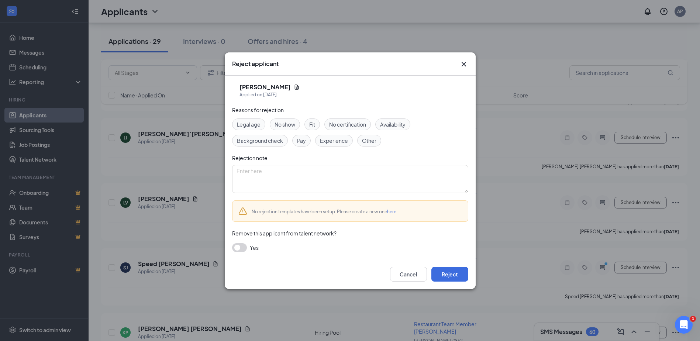
click at [240, 245] on button "button" at bounding box center [239, 247] width 15 height 9
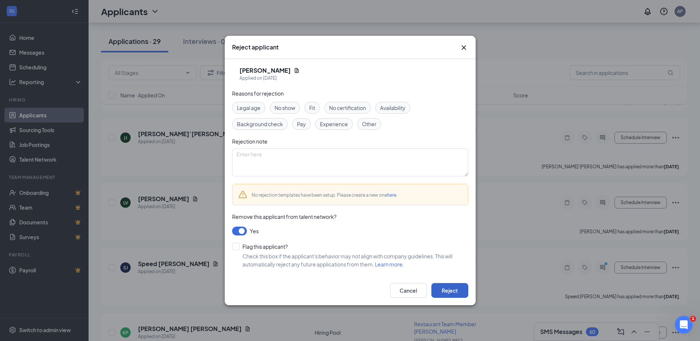
click at [450, 288] on button "Reject" at bounding box center [449, 290] width 37 height 15
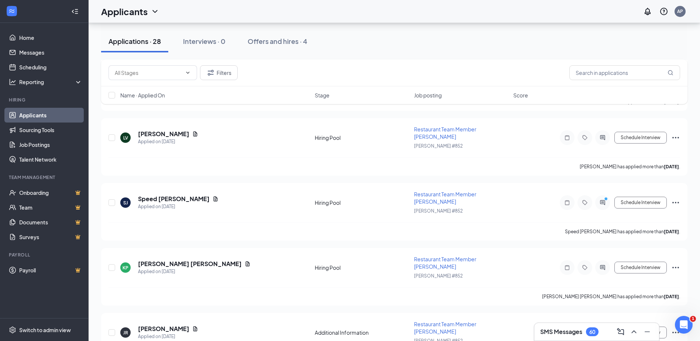
scroll to position [3068, 0]
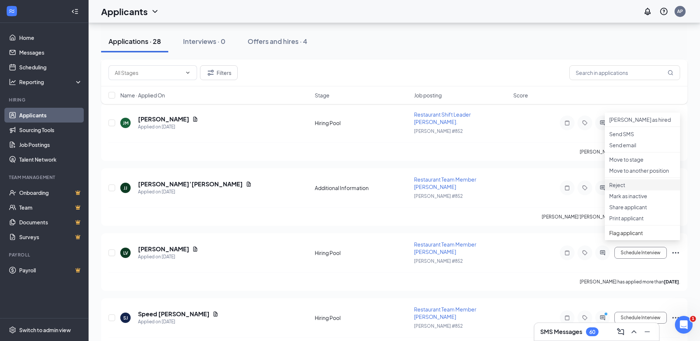
click at [617, 188] on p "Reject" at bounding box center [642, 184] width 66 height 7
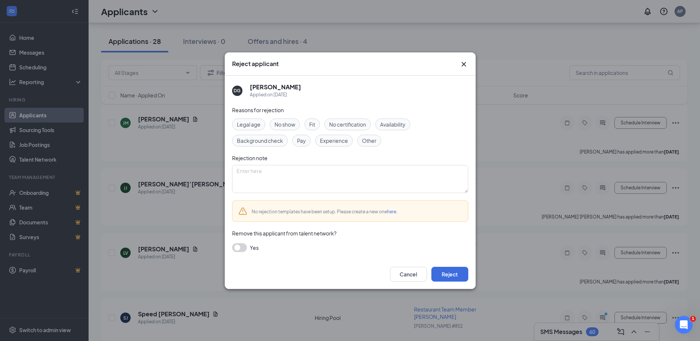
click at [241, 247] on button "button" at bounding box center [239, 247] width 15 height 9
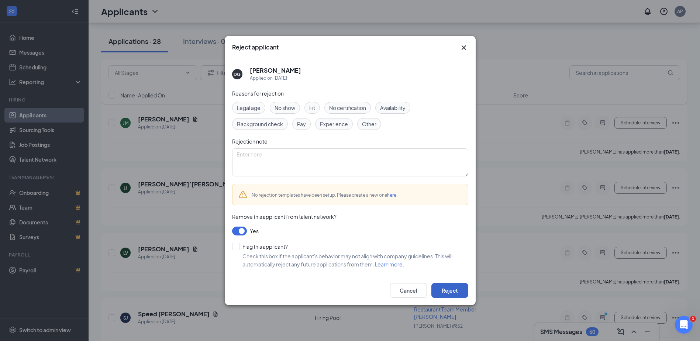
click at [454, 290] on button "Reject" at bounding box center [449, 290] width 37 height 15
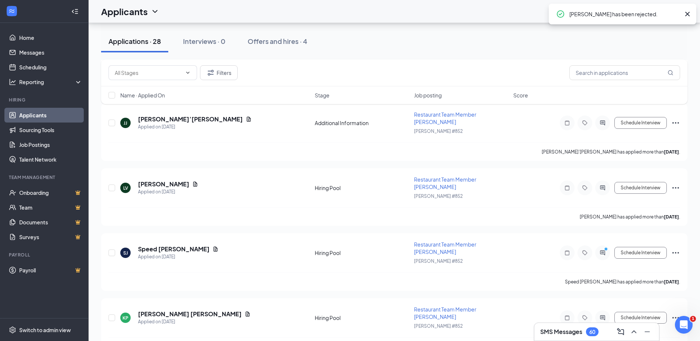
scroll to position [2953, 0]
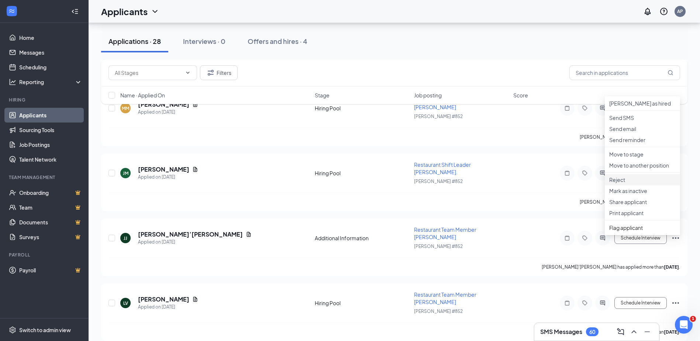
click at [620, 183] on p "Reject" at bounding box center [642, 179] width 66 height 7
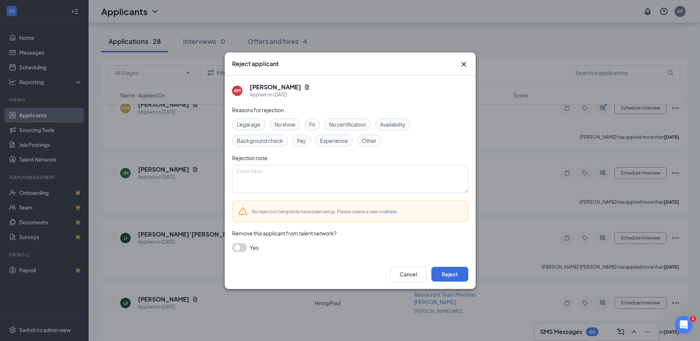
click at [238, 243] on button "button" at bounding box center [239, 247] width 15 height 9
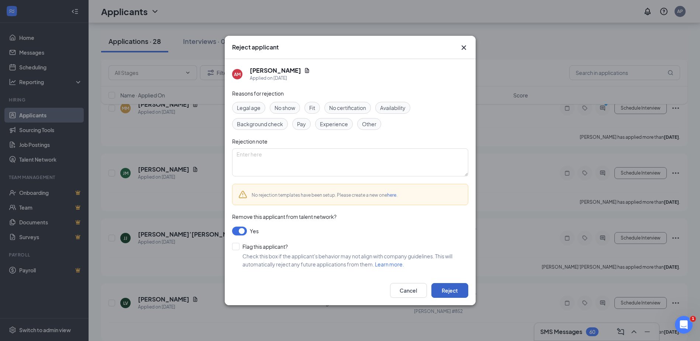
click at [458, 288] on button "Reject" at bounding box center [449, 290] width 37 height 15
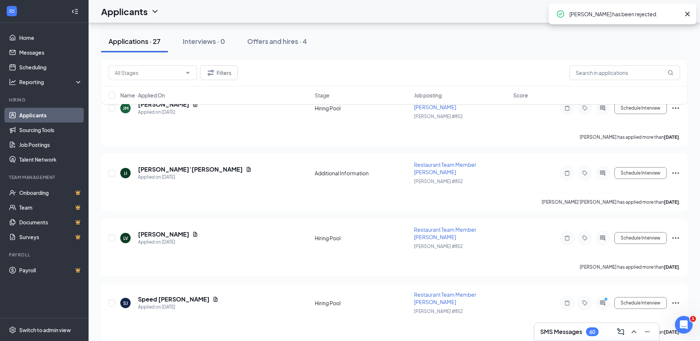
scroll to position [2838, 0]
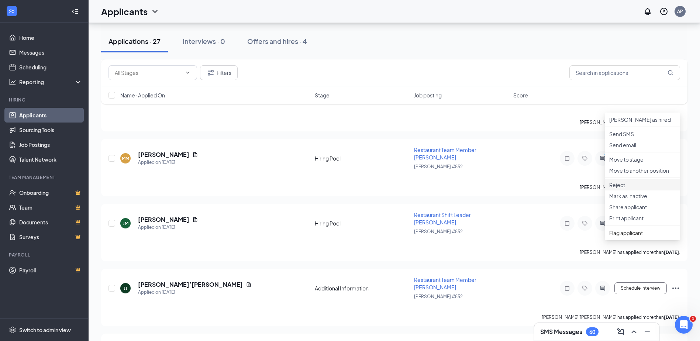
click at [620, 188] on p "Reject" at bounding box center [642, 184] width 66 height 7
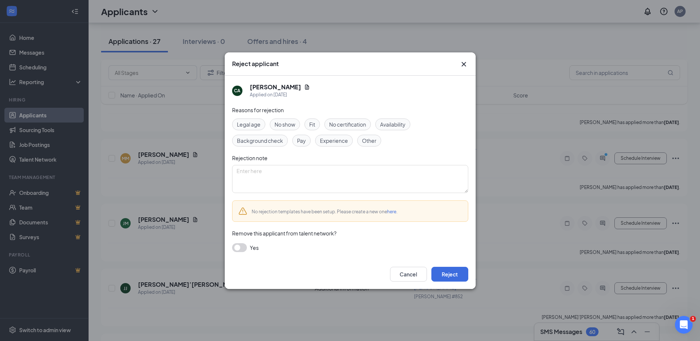
click at [238, 246] on button "button" at bounding box center [239, 247] width 15 height 9
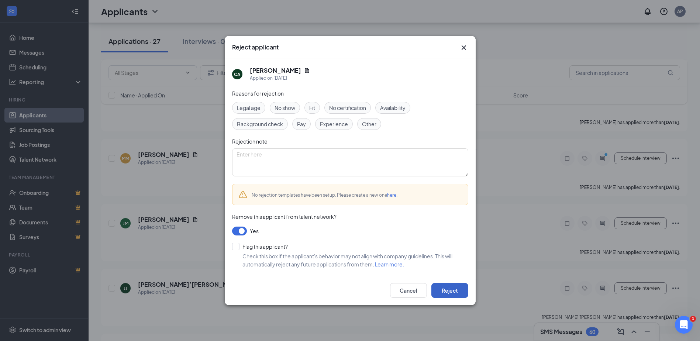
click at [450, 290] on button "Reject" at bounding box center [449, 290] width 37 height 15
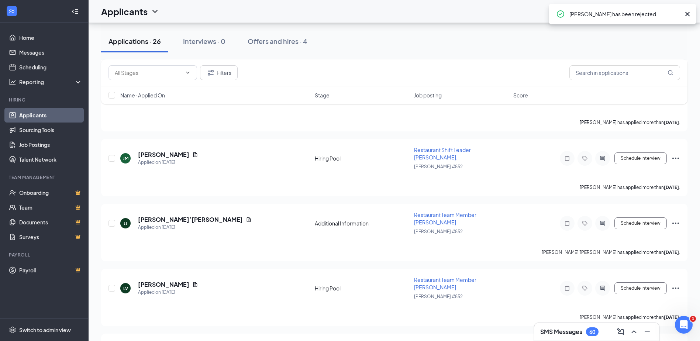
scroll to position [2723, 0]
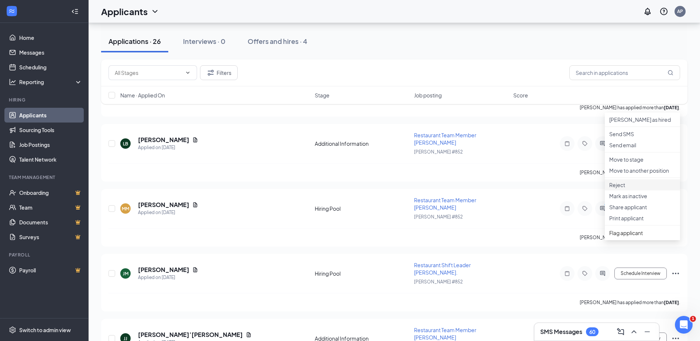
click at [617, 188] on p "Reject" at bounding box center [642, 184] width 66 height 7
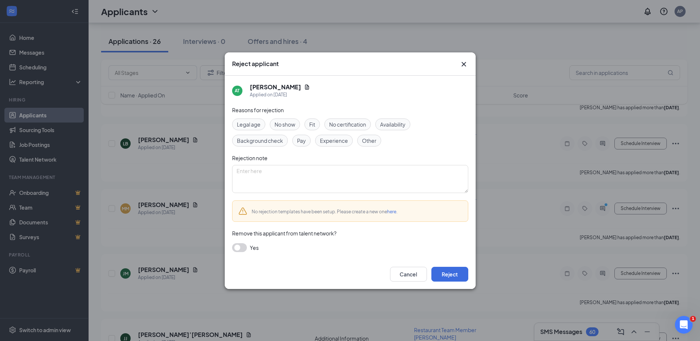
click at [241, 249] on button "button" at bounding box center [239, 247] width 15 height 9
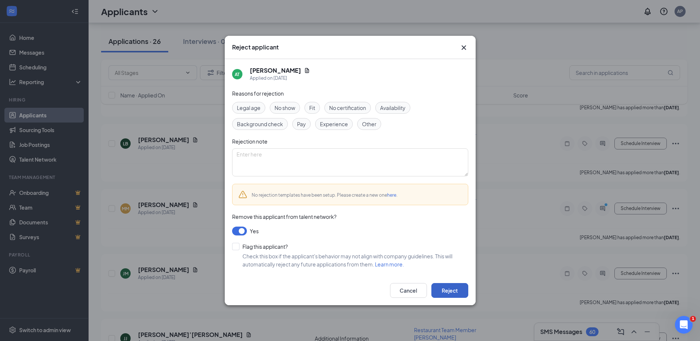
click at [446, 290] on button "Reject" at bounding box center [449, 290] width 37 height 15
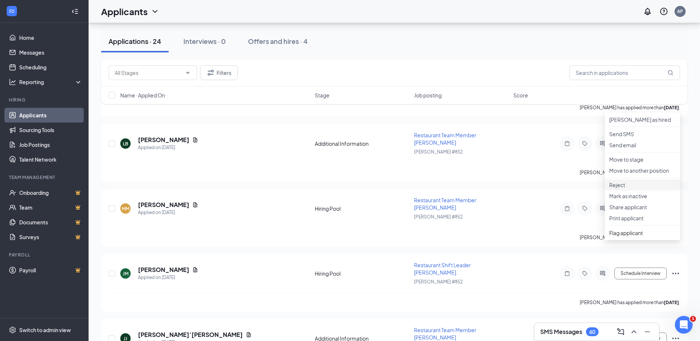
click at [625, 188] on p "Reject" at bounding box center [642, 184] width 66 height 7
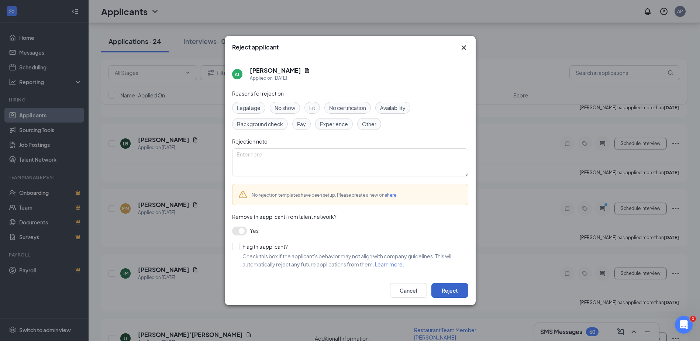
click at [455, 290] on button "Reject" at bounding box center [449, 290] width 37 height 15
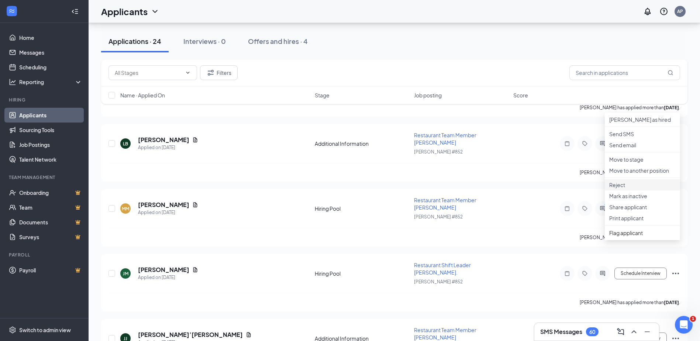
click at [619, 188] on p "Reject" at bounding box center [642, 184] width 66 height 7
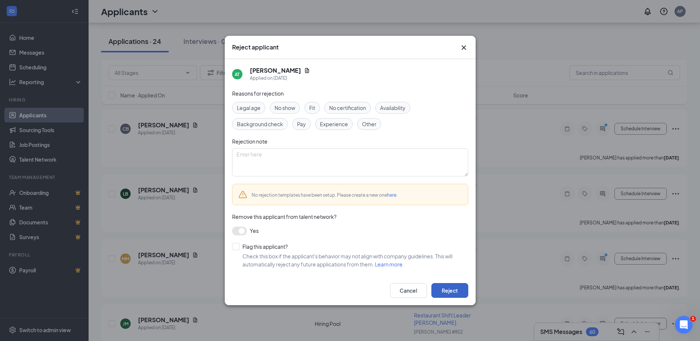
click at [452, 289] on button "Reject" at bounding box center [449, 290] width 37 height 15
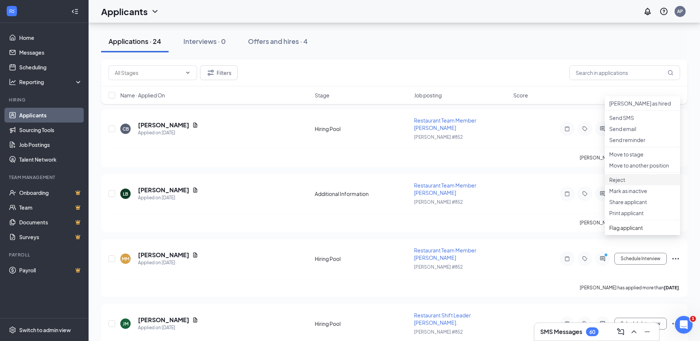
click at [621, 183] on p "Reject" at bounding box center [642, 179] width 66 height 7
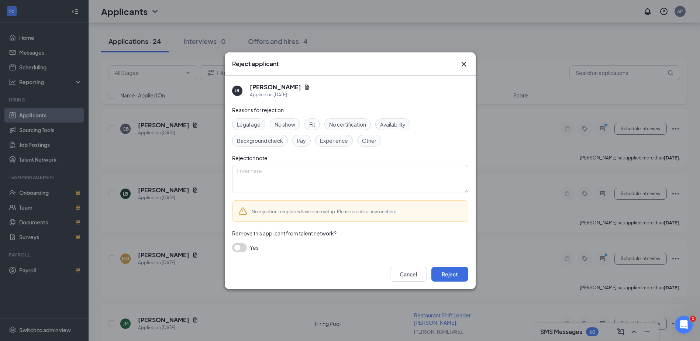
click at [241, 247] on button "button" at bounding box center [239, 247] width 15 height 9
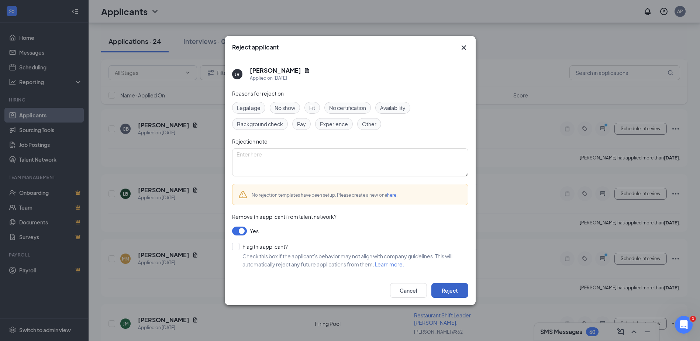
click at [453, 291] on button "Reject" at bounding box center [449, 290] width 37 height 15
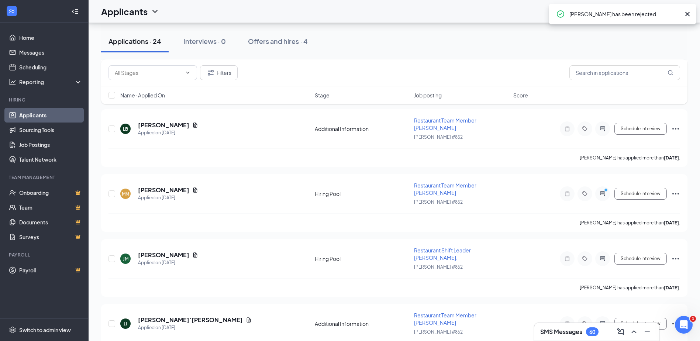
scroll to position [2493, 0]
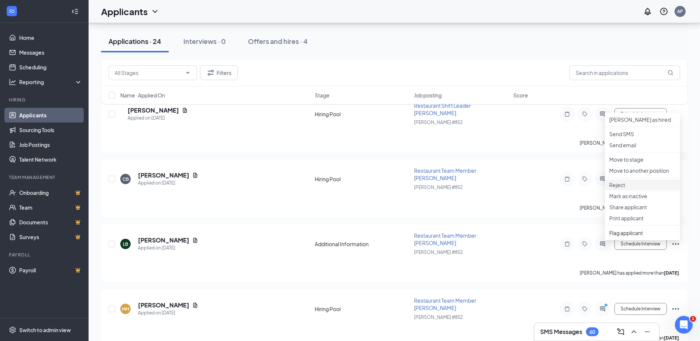
click at [622, 188] on p "Reject" at bounding box center [642, 184] width 66 height 7
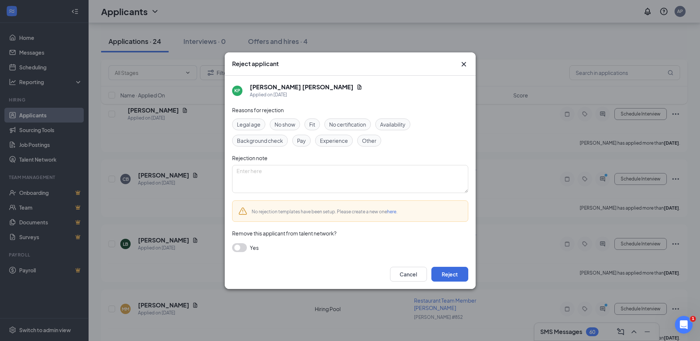
click at [236, 243] on button "button" at bounding box center [239, 247] width 15 height 9
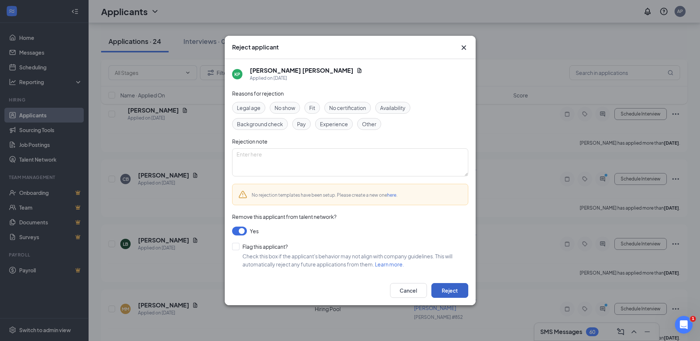
click at [443, 288] on button "Reject" at bounding box center [449, 290] width 37 height 15
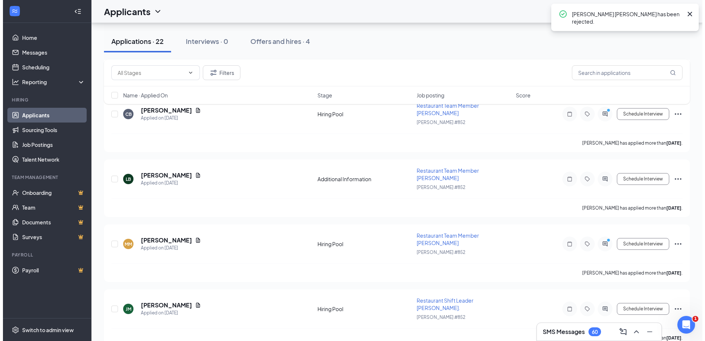
scroll to position [2378, 0]
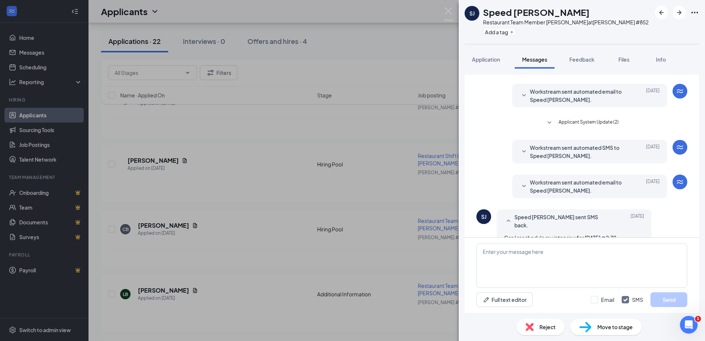
scroll to position [152, 0]
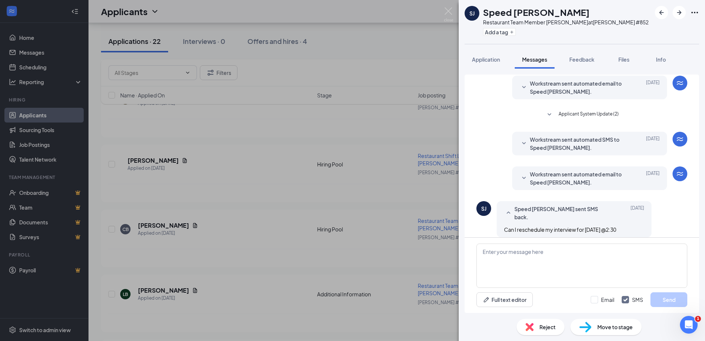
click at [531, 332] on div "Reject" at bounding box center [541, 327] width 48 height 16
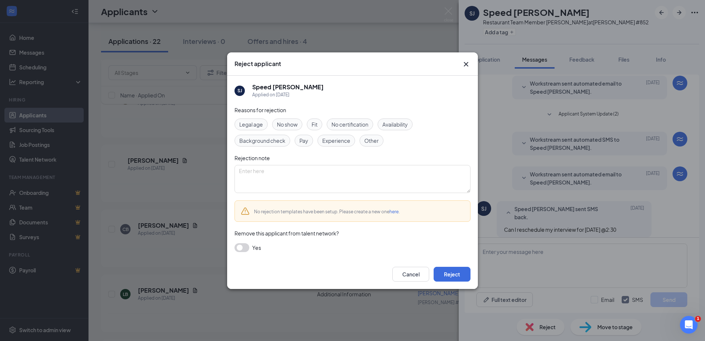
click at [245, 249] on button "button" at bounding box center [242, 247] width 15 height 9
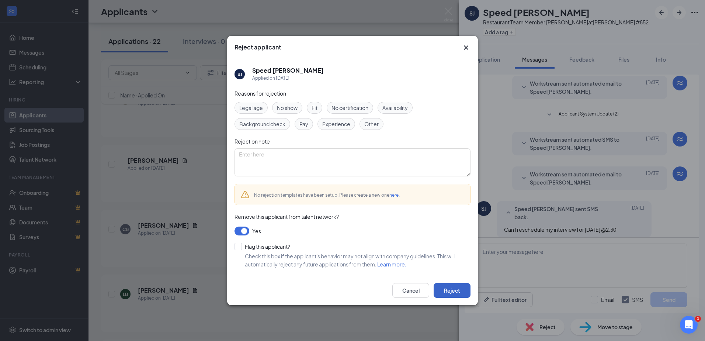
click at [447, 290] on button "Reject" at bounding box center [452, 290] width 37 height 15
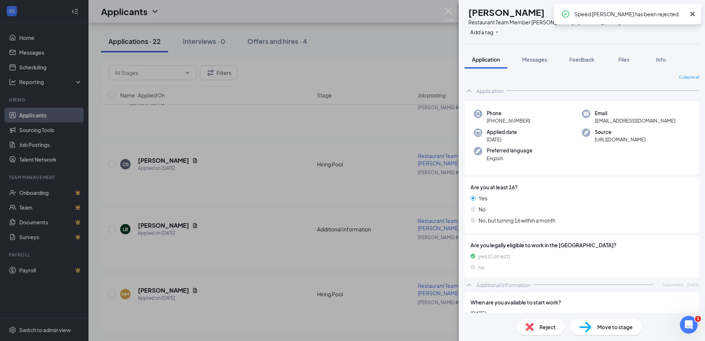
scroll to position [2263, 0]
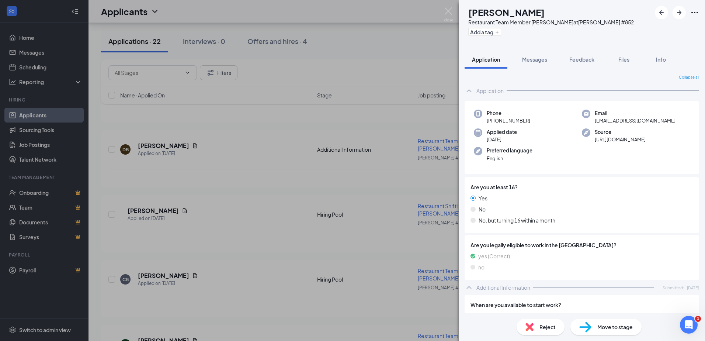
click at [352, 190] on div "DT Darian Townes Restaurant Team Member Woodruff Rd at Woodruff Rd #852 Add a t…" at bounding box center [352, 170] width 705 height 341
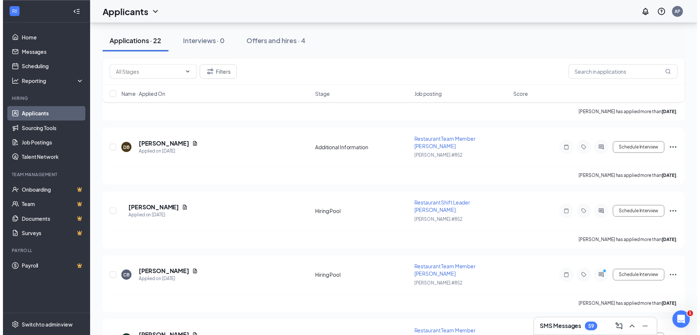
scroll to position [2268, 0]
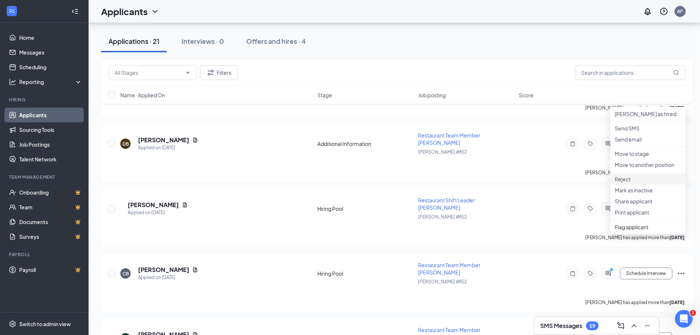
click at [621, 183] on p "Reject" at bounding box center [647, 179] width 66 height 7
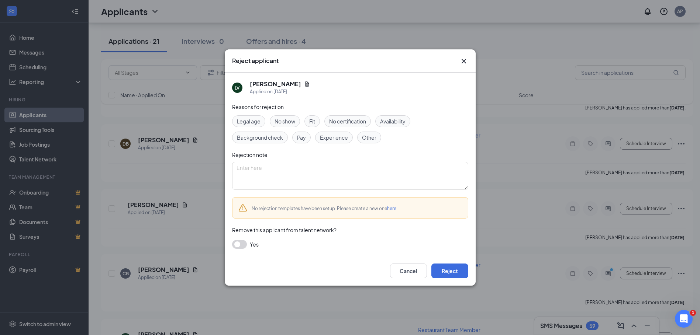
click at [240, 244] on button "button" at bounding box center [239, 244] width 15 height 9
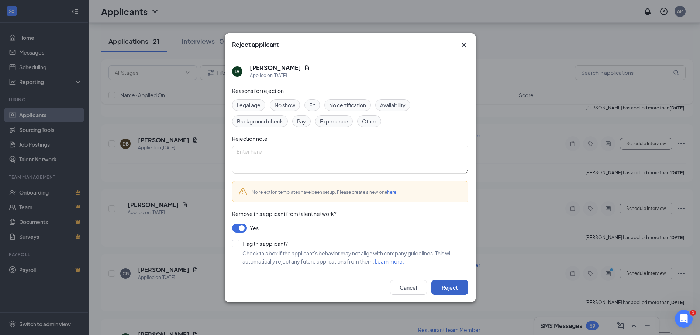
click at [454, 287] on button "Reject" at bounding box center [449, 287] width 37 height 15
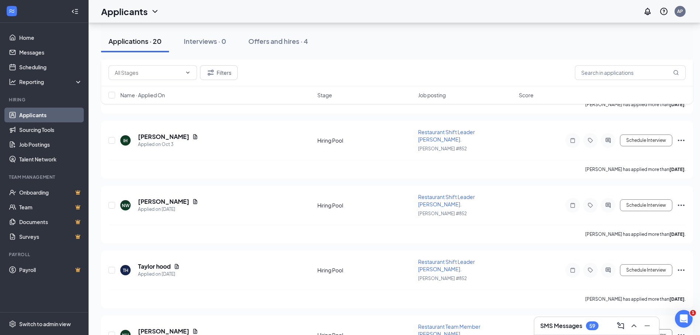
scroll to position [3304, 0]
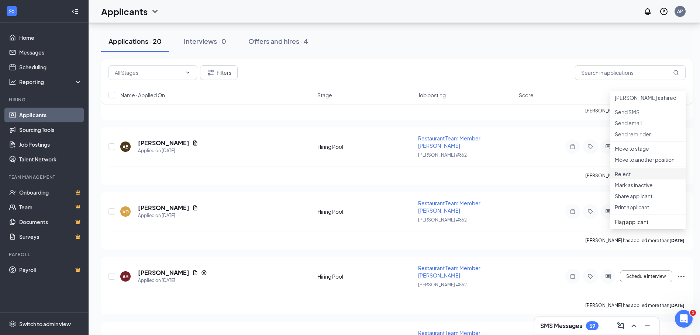
click at [622, 178] on p "Reject" at bounding box center [647, 173] width 66 height 7
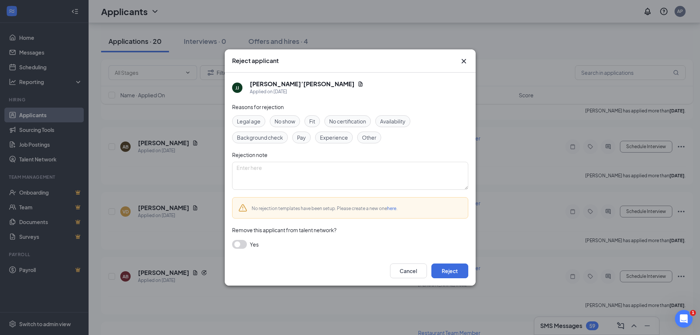
click at [238, 243] on button "button" at bounding box center [239, 244] width 15 height 9
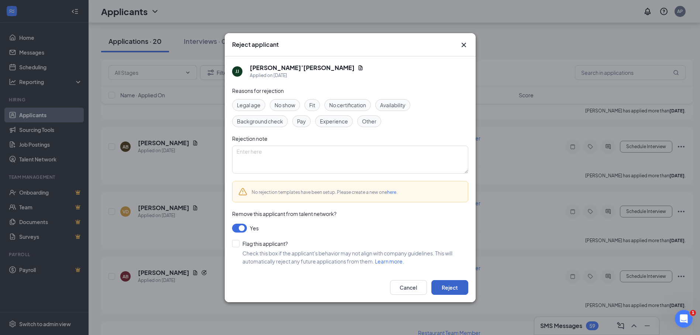
click at [446, 286] on button "Reject" at bounding box center [449, 287] width 37 height 15
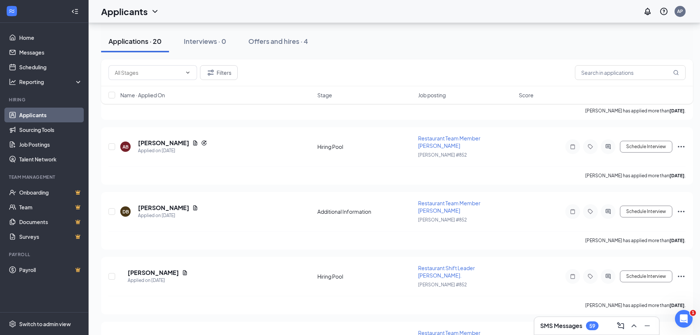
scroll to position [3131, 0]
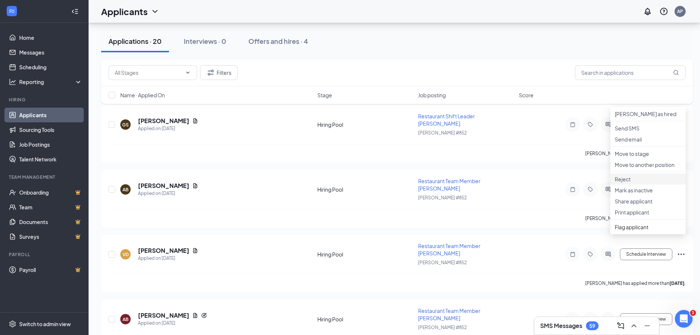
click at [626, 183] on p "Reject" at bounding box center [647, 179] width 66 height 7
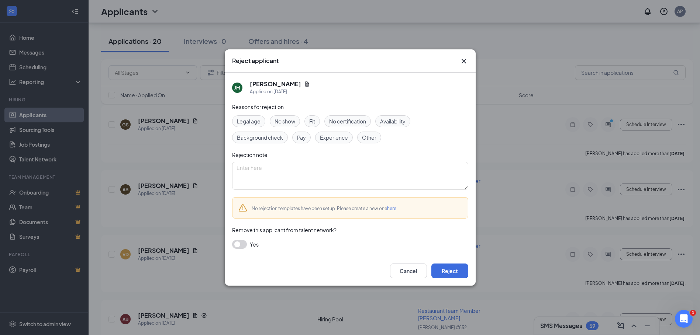
click at [238, 243] on button "button" at bounding box center [239, 244] width 15 height 9
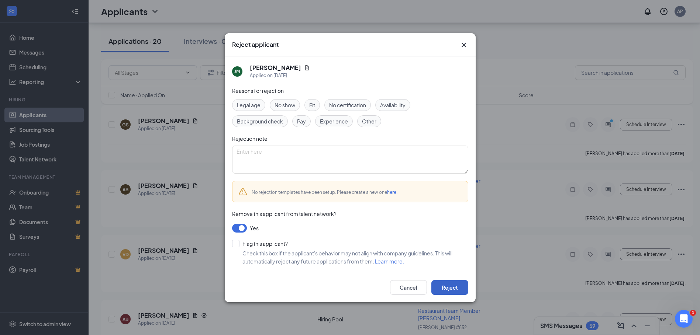
click at [451, 285] on button "Reject" at bounding box center [449, 287] width 37 height 15
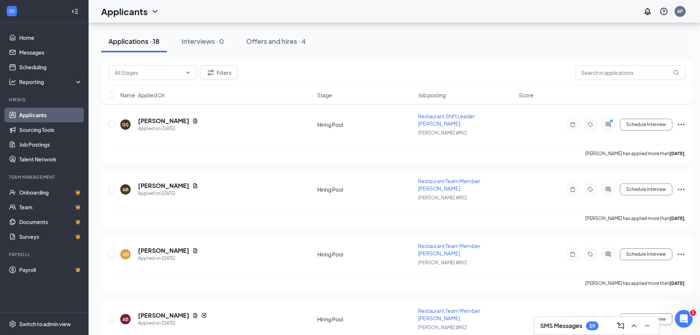
scroll to position [2959, 0]
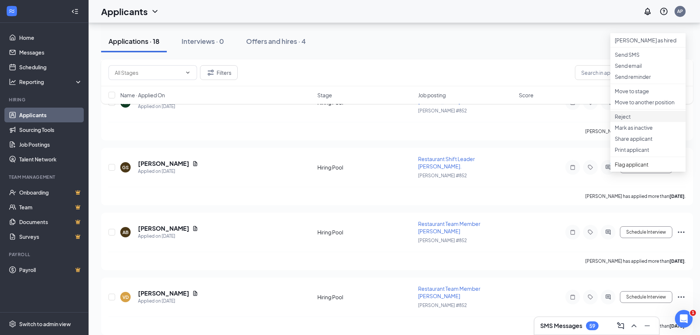
click at [626, 120] on p "Reject" at bounding box center [647, 116] width 66 height 7
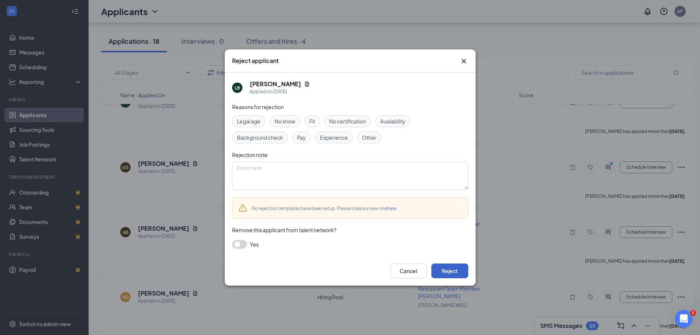
click at [447, 268] on button "Reject" at bounding box center [449, 271] width 37 height 15
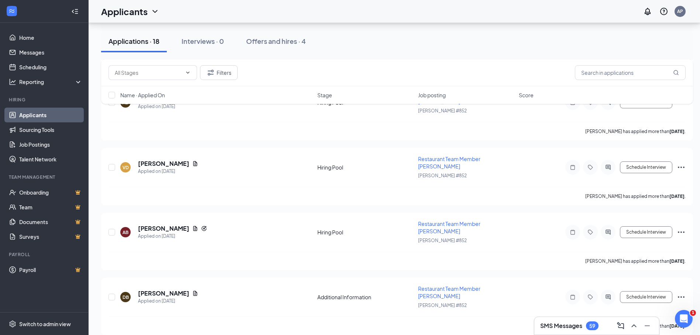
scroll to position [2786, 0]
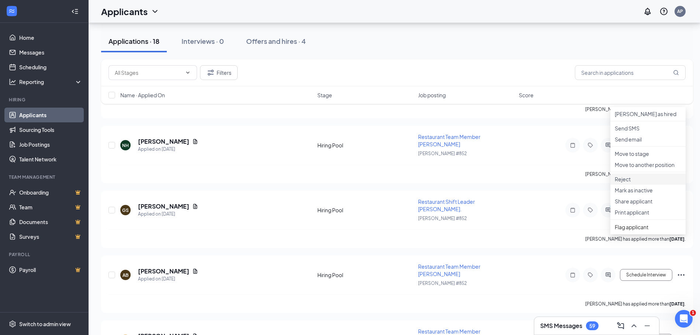
click at [621, 183] on p "Reject" at bounding box center [647, 179] width 66 height 7
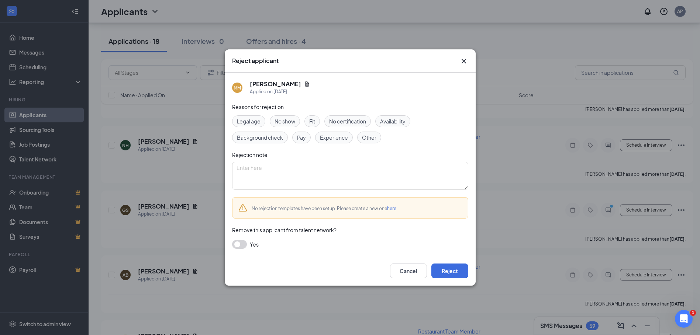
click at [236, 245] on button "button" at bounding box center [239, 244] width 15 height 9
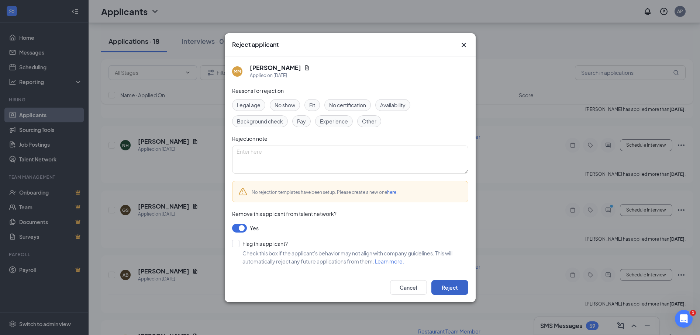
click at [455, 287] on button "Reject" at bounding box center [449, 287] width 37 height 15
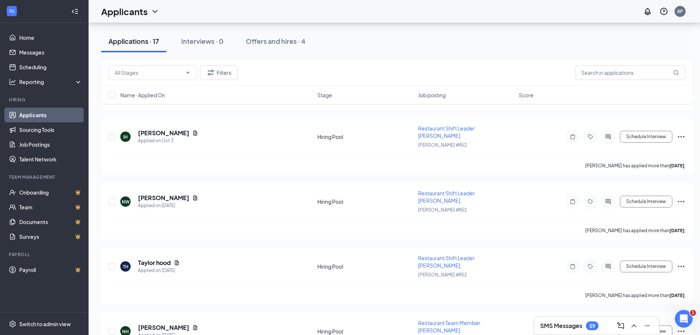
scroll to position [2614, 0]
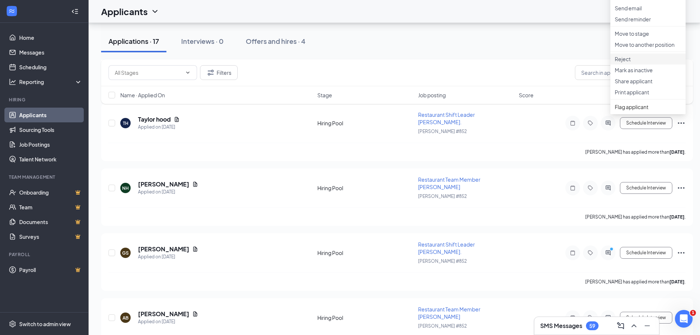
click at [627, 63] on p "Reject" at bounding box center [647, 58] width 66 height 7
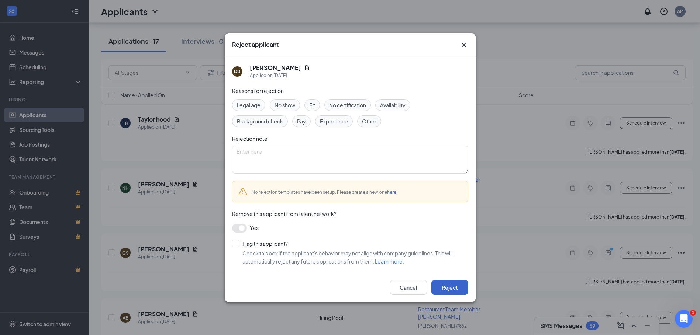
click at [458, 288] on button "Reject" at bounding box center [449, 287] width 37 height 15
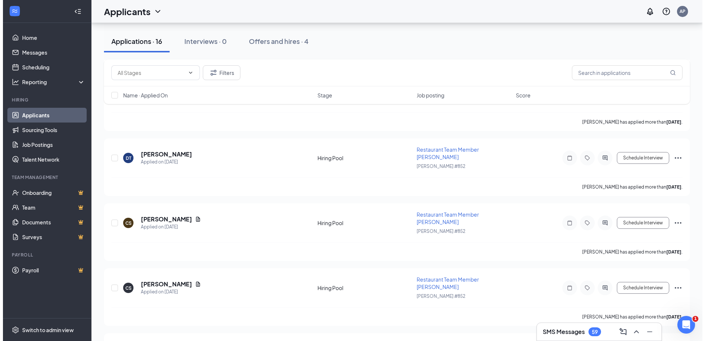
scroll to position [1024, 0]
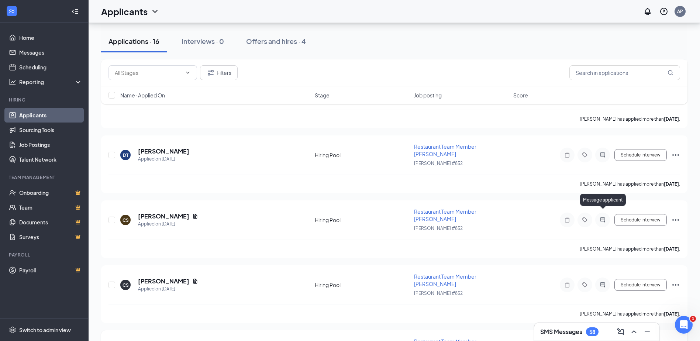
click at [605, 340] on icon "PrimaryDot" at bounding box center [606, 347] width 9 height 6
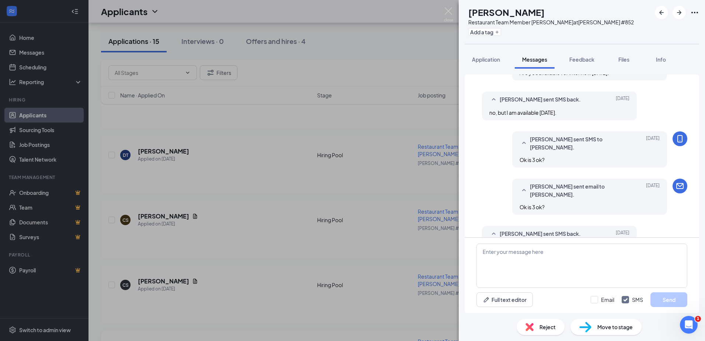
scroll to position [309, 0]
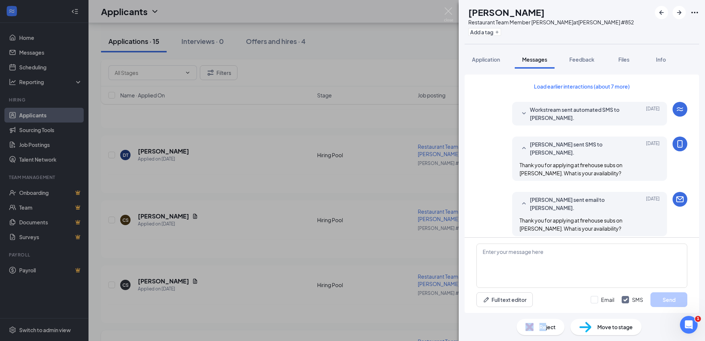
drag, startPoint x: 545, startPoint y: 330, endPoint x: 491, endPoint y: 322, distance: 54.2
click at [491, 322] on div "Reject Move to stage" at bounding box center [582, 327] width 246 height 28
click at [451, 9] on img at bounding box center [448, 14] width 9 height 14
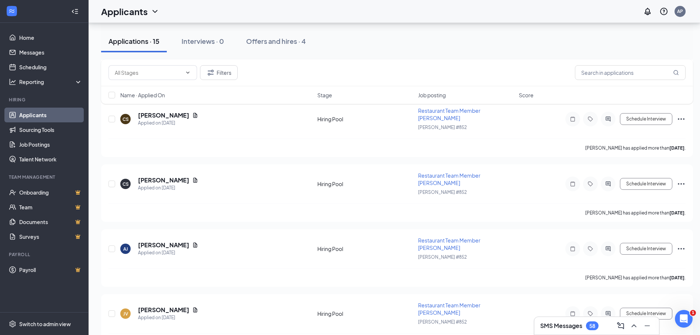
scroll to position [2441, 0]
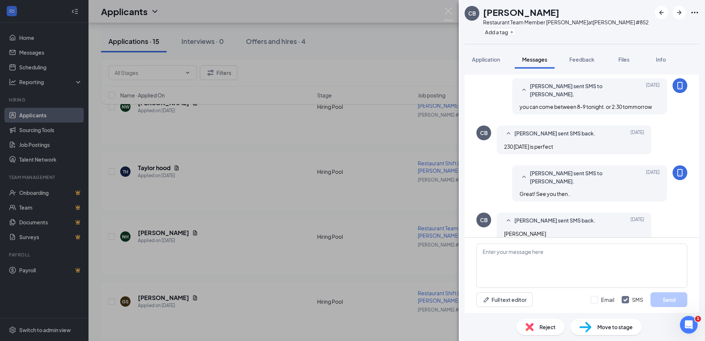
scroll to position [229, 0]
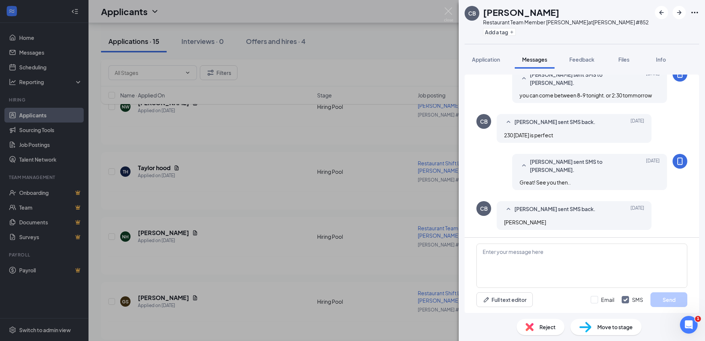
click at [549, 329] on span "Reject" at bounding box center [548, 327] width 16 height 8
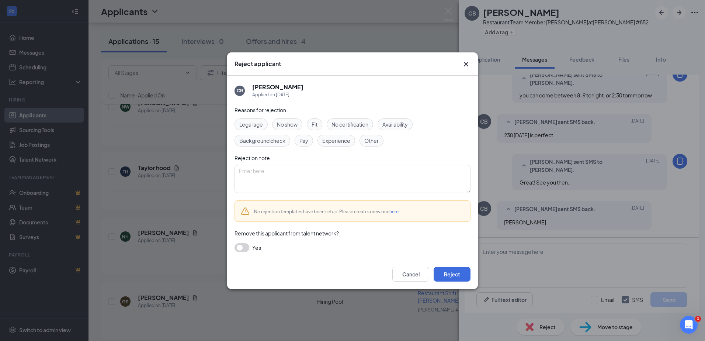
click at [245, 250] on button "button" at bounding box center [242, 247] width 15 height 9
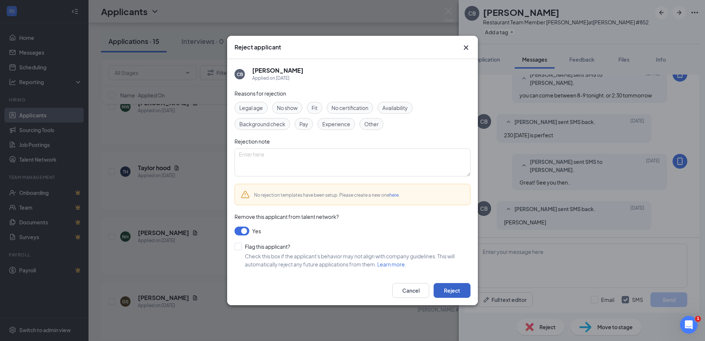
click at [457, 291] on button "Reject" at bounding box center [452, 290] width 37 height 15
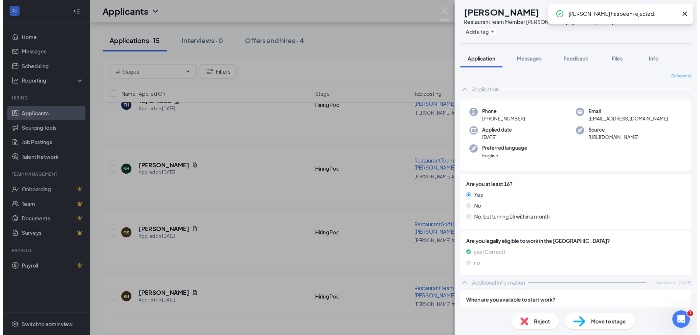
scroll to position [2320, 0]
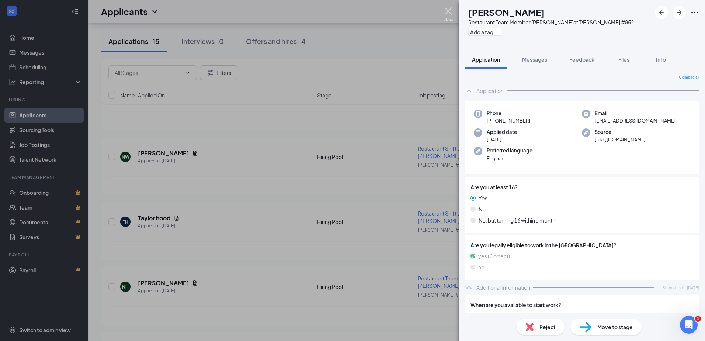
click at [450, 13] on img at bounding box center [448, 14] width 9 height 14
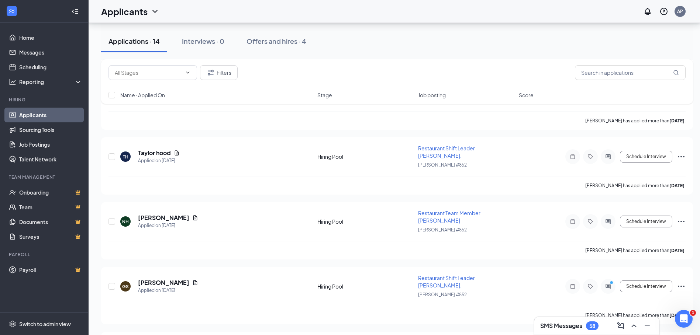
scroll to position [2268, 0]
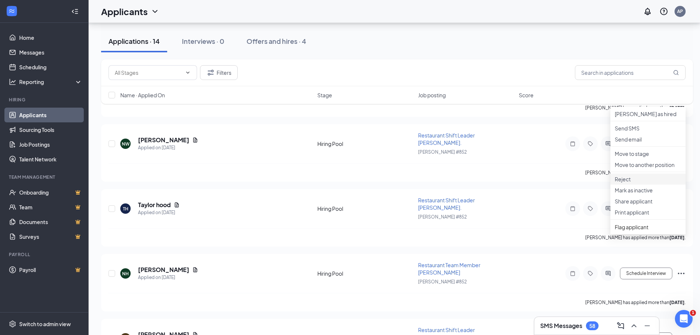
click at [627, 183] on p "Reject" at bounding box center [647, 179] width 66 height 7
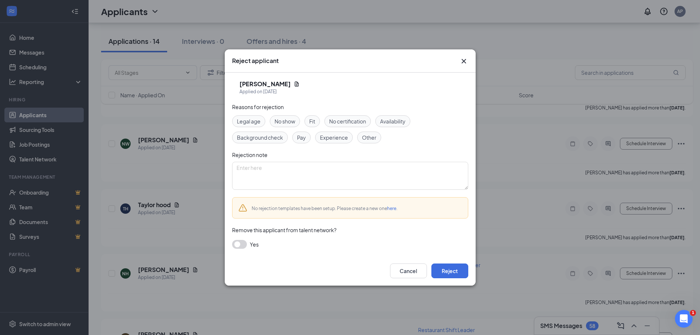
click at [238, 246] on button "button" at bounding box center [239, 244] width 15 height 9
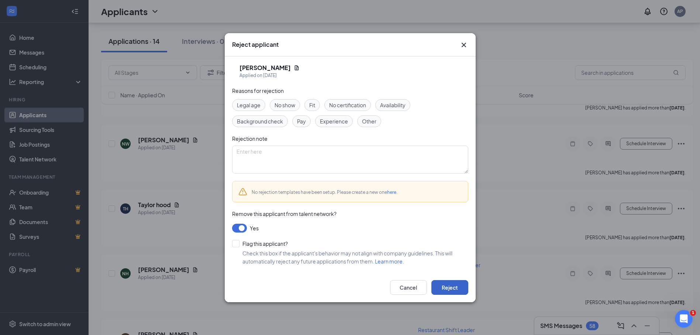
click at [446, 288] on button "Reject" at bounding box center [449, 287] width 37 height 15
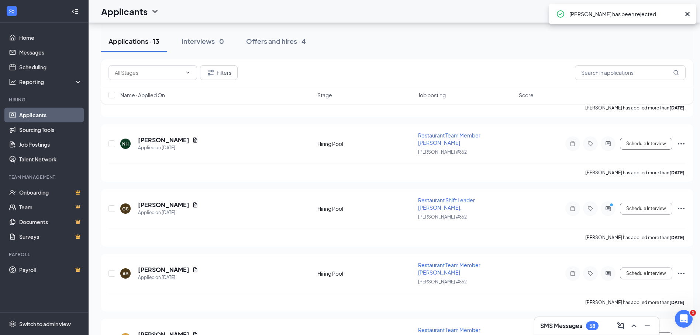
scroll to position [2096, 0]
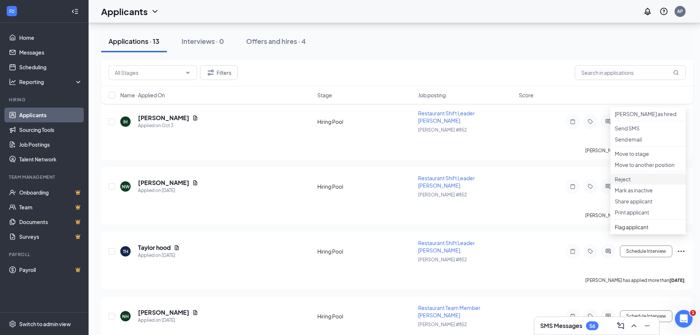
click at [621, 183] on p "Reject" at bounding box center [647, 179] width 66 height 7
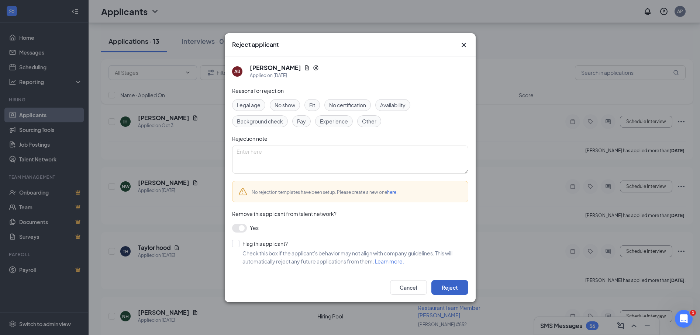
click at [449, 283] on button "Reject" at bounding box center [449, 287] width 37 height 15
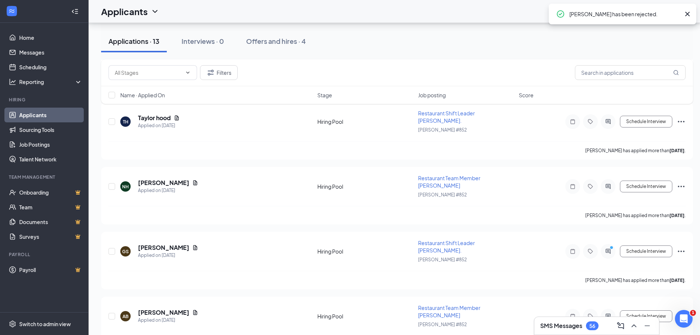
scroll to position [1923, 0]
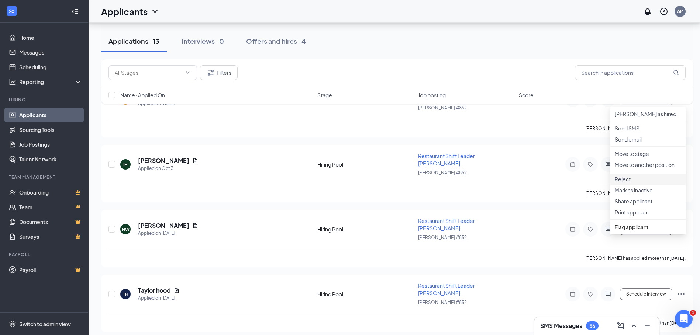
click at [622, 183] on p "Reject" at bounding box center [647, 179] width 66 height 7
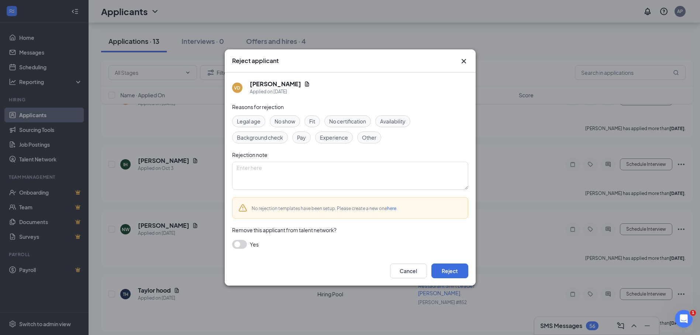
click at [242, 245] on button "button" at bounding box center [239, 244] width 15 height 9
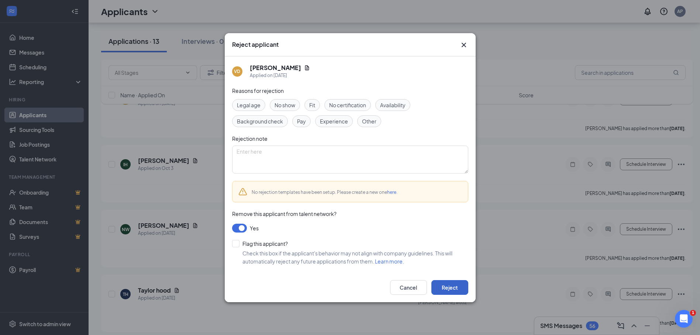
click at [451, 286] on button "Reject" at bounding box center [449, 287] width 37 height 15
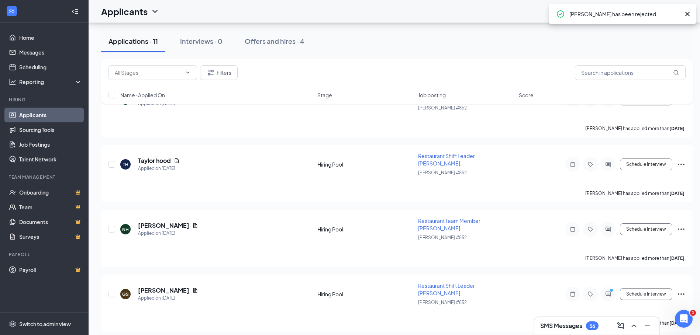
scroll to position [1750, 0]
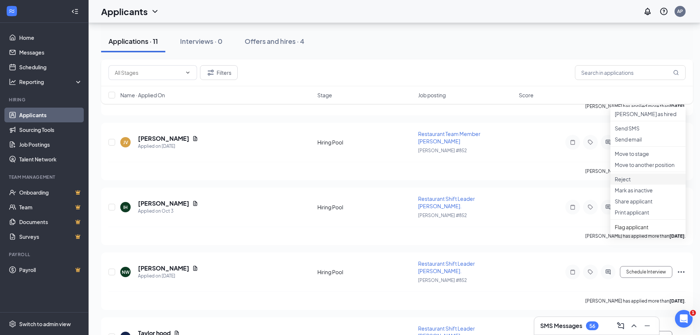
click at [622, 183] on p "Reject" at bounding box center [647, 179] width 66 height 7
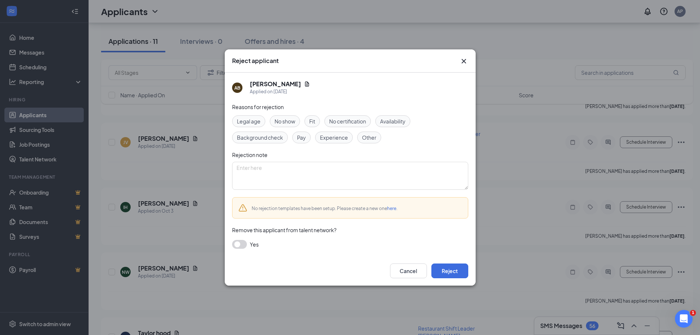
click at [239, 243] on button "button" at bounding box center [239, 244] width 15 height 9
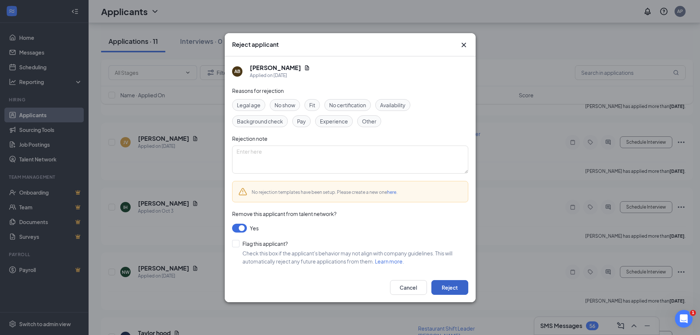
click at [453, 292] on button "Reject" at bounding box center [449, 287] width 37 height 15
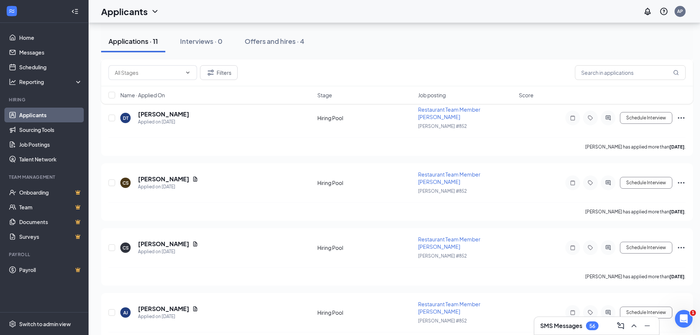
scroll to position [2729, 0]
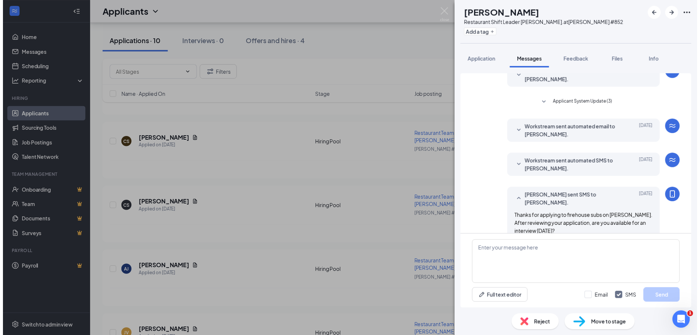
scroll to position [193, 0]
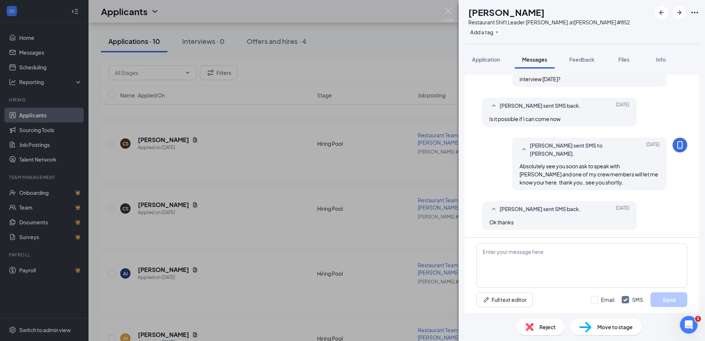
click at [543, 326] on span "Reject" at bounding box center [548, 327] width 16 height 8
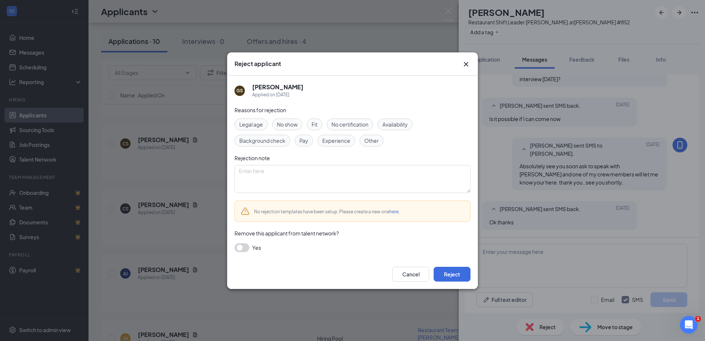
click at [243, 248] on button "button" at bounding box center [242, 247] width 15 height 9
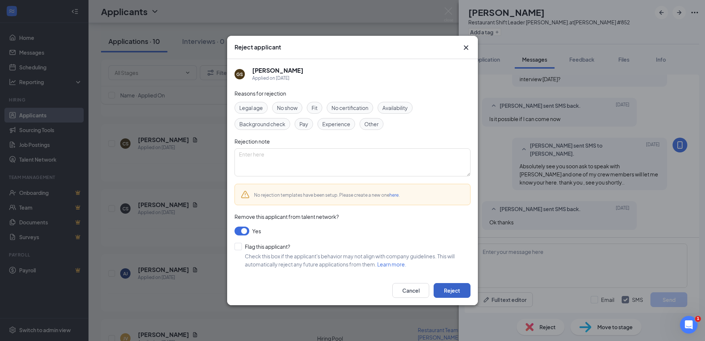
click at [458, 289] on button "Reject" at bounding box center [452, 290] width 37 height 15
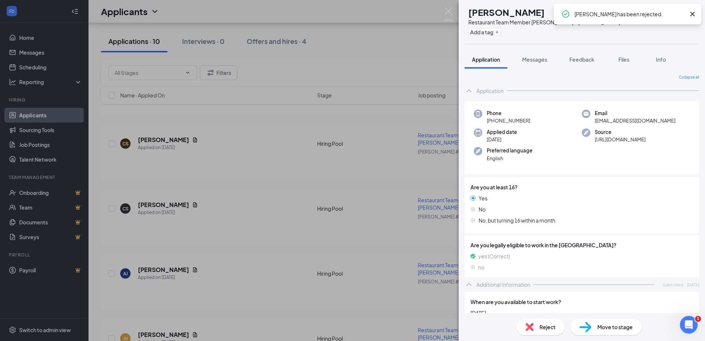
click at [413, 315] on div "DT Darian Townes Restaurant Team Member Woodruff Rd at Woodruff Rd #852 Add a t…" at bounding box center [352, 170] width 705 height 341
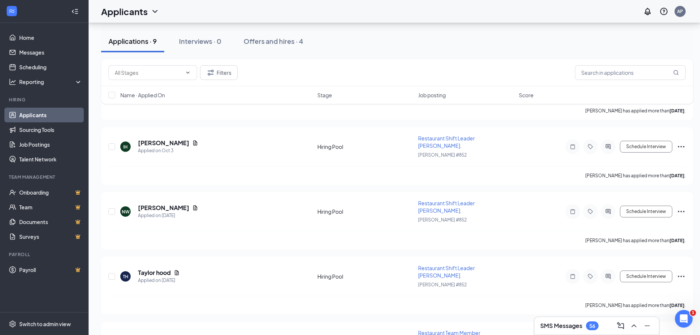
scroll to position [2959, 0]
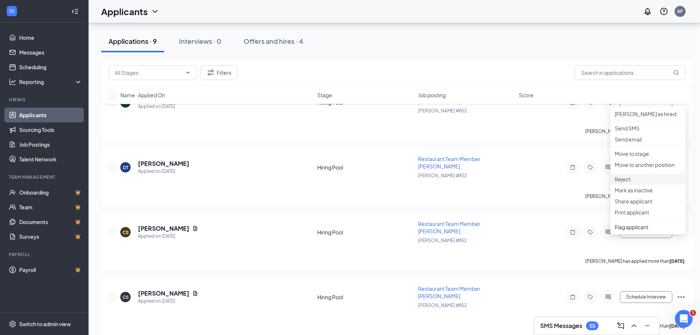
click at [625, 183] on p "Reject" at bounding box center [647, 179] width 66 height 7
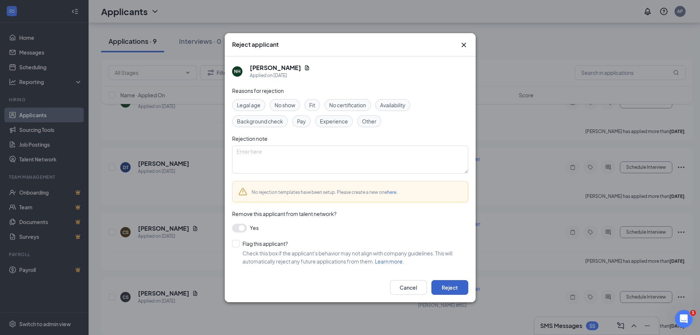
click at [456, 284] on button "Reject" at bounding box center [449, 287] width 37 height 15
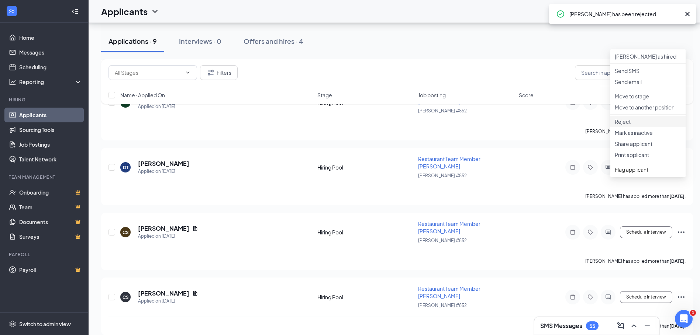
click at [624, 125] on p "Reject" at bounding box center [647, 121] width 66 height 7
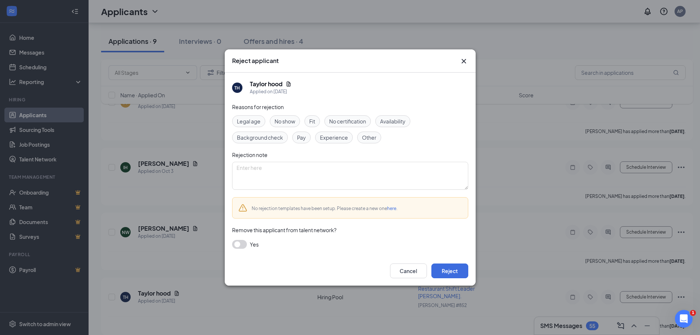
scroll to position [2614, 0]
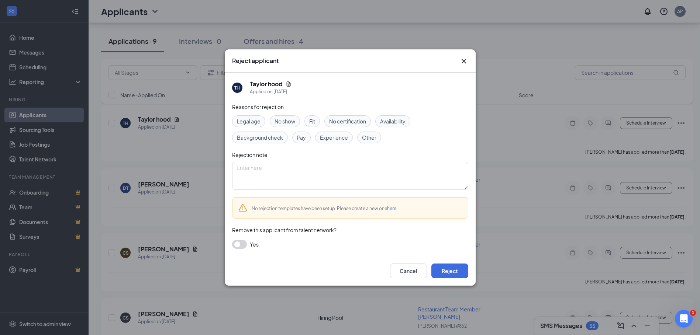
click at [239, 240] on button "button" at bounding box center [239, 244] width 15 height 9
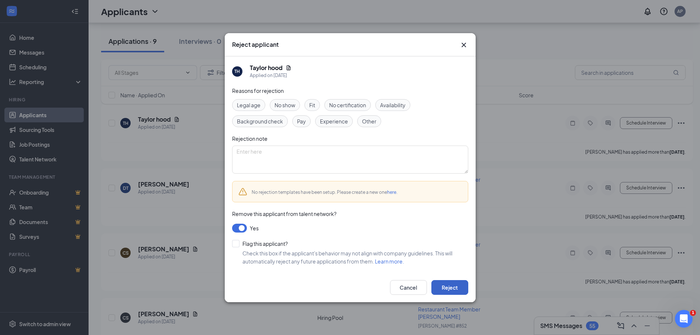
click at [451, 281] on button "Reject" at bounding box center [449, 287] width 37 height 15
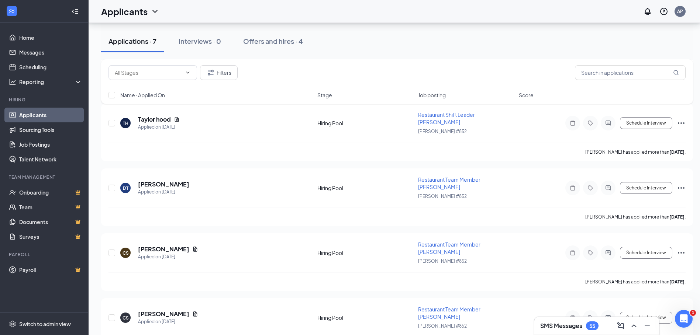
scroll to position [2268, 0]
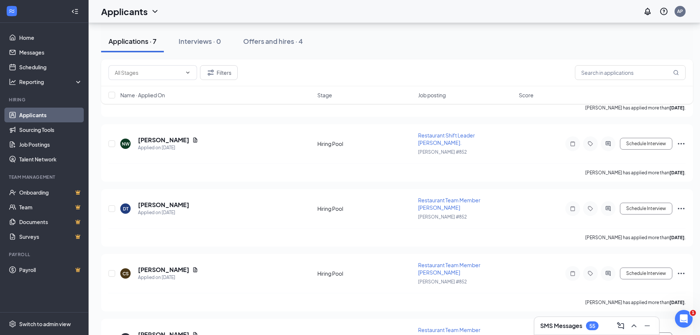
click at [624, 125] on p "Reject" at bounding box center [647, 121] width 66 height 7
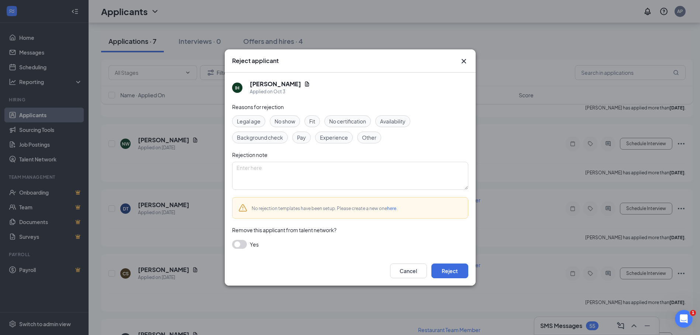
click at [238, 245] on button "button" at bounding box center [239, 244] width 15 height 9
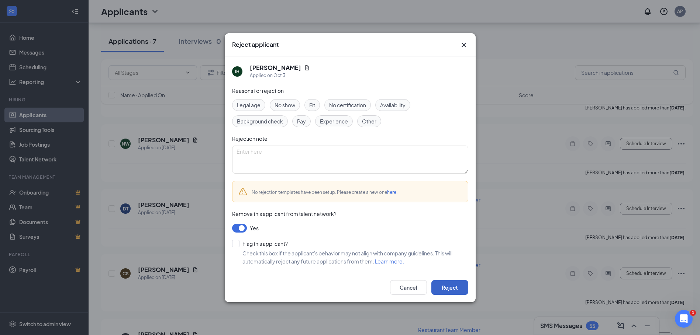
click at [450, 284] on button "Reject" at bounding box center [449, 287] width 37 height 15
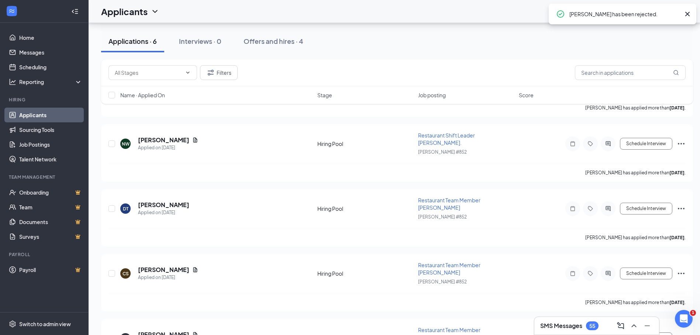
click at [574, 328] on h3 "SMS Messages" at bounding box center [561, 326] width 42 height 8
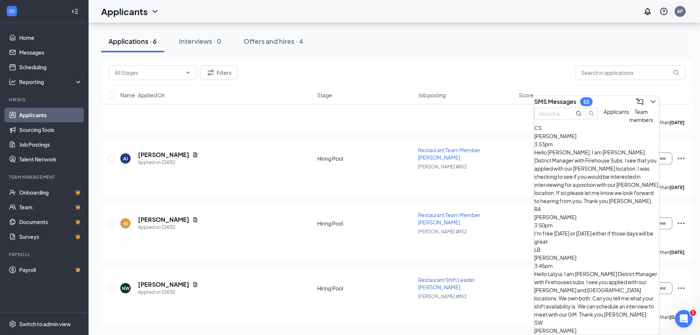
scroll to position [1923, 0]
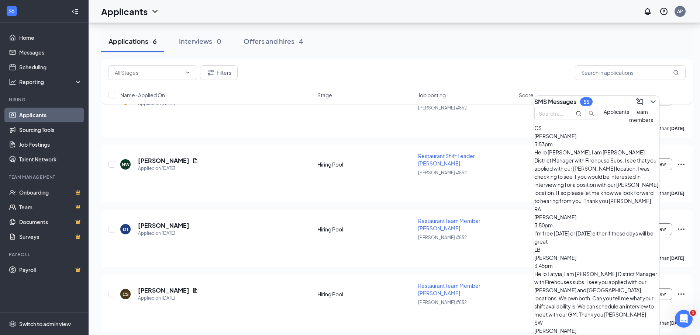
click at [575, 229] on div "I'm free [DATE] or [DATE] either if those days will be great" at bounding box center [596, 237] width 125 height 16
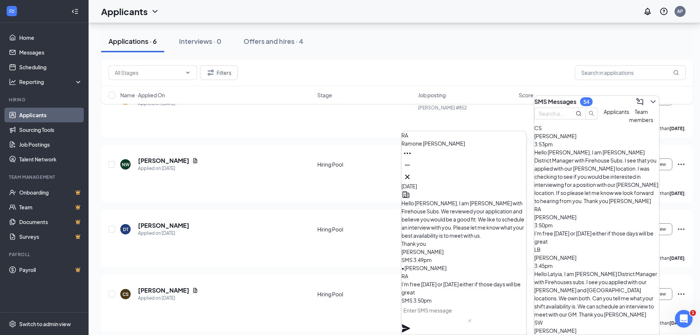
click at [439, 321] on textarea at bounding box center [436, 314] width 70 height 18
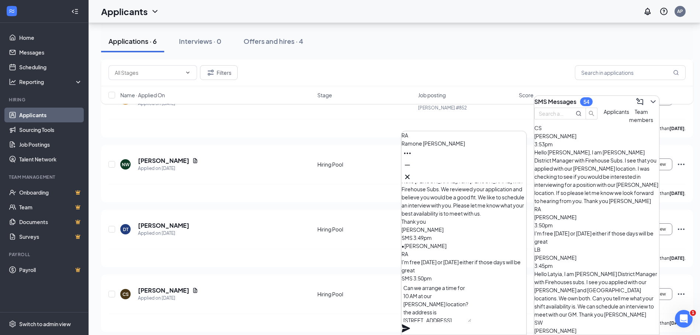
type textarea "Can we arrange a time for 10 AM at our [PERSON_NAME] location? the address is […"
click at [410, 324] on icon "Plane" at bounding box center [405, 328] width 9 height 9
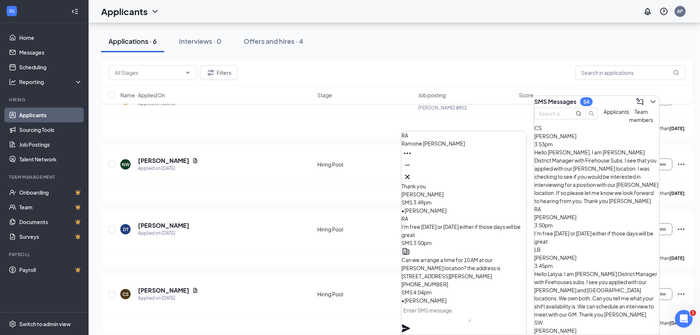
scroll to position [0, 0]
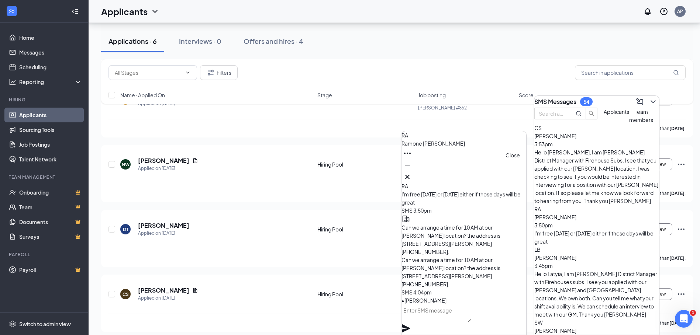
click at [409, 175] on icon "Cross" at bounding box center [407, 177] width 4 height 4
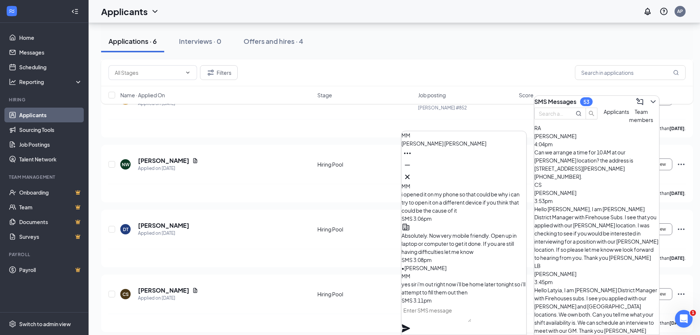
click at [594, 168] on div "Can we arrange a time for 10 AM at our [PERSON_NAME] location? the address is […" at bounding box center [596, 164] width 125 height 32
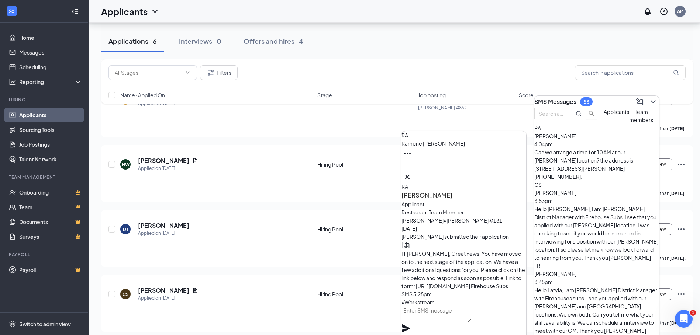
scroll to position [-456, 0]
click at [409, 175] on icon "Cross" at bounding box center [407, 177] width 4 height 4
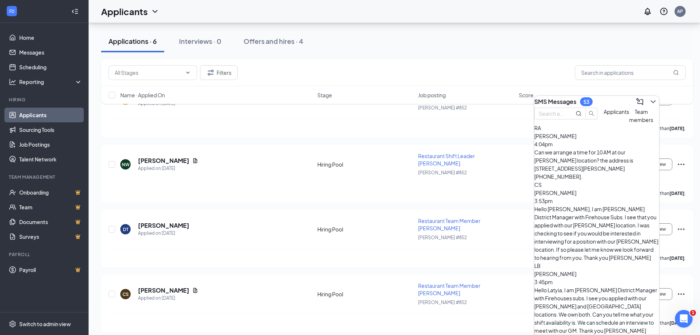
click at [456, 30] on div "Applications · 6 Interviews · 0 Offers and hires · 4" at bounding box center [397, 41] width 592 height 37
click at [371, 66] on div "Filters" at bounding box center [396, 72] width 577 height 15
click at [648, 97] on icon "ChevronDown" at bounding box center [652, 101] width 9 height 9
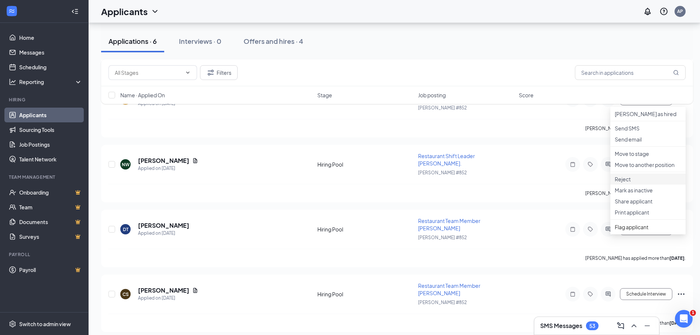
click at [622, 183] on p "Reject" at bounding box center [647, 179] width 66 height 7
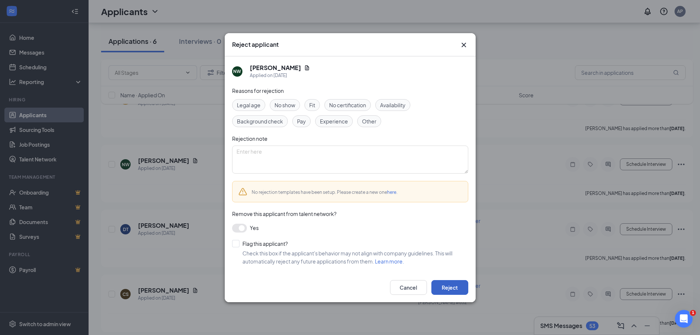
click at [444, 284] on button "Reject" at bounding box center [449, 287] width 37 height 15
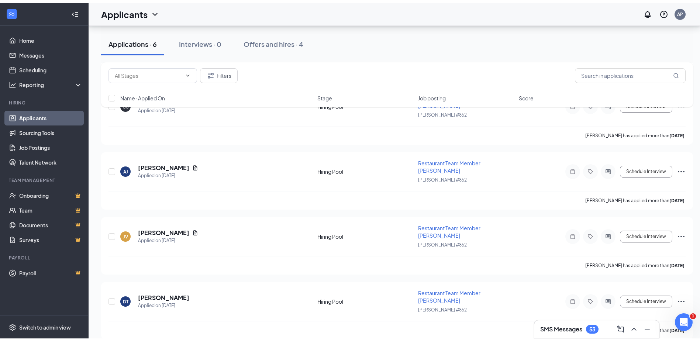
scroll to position [0, 0]
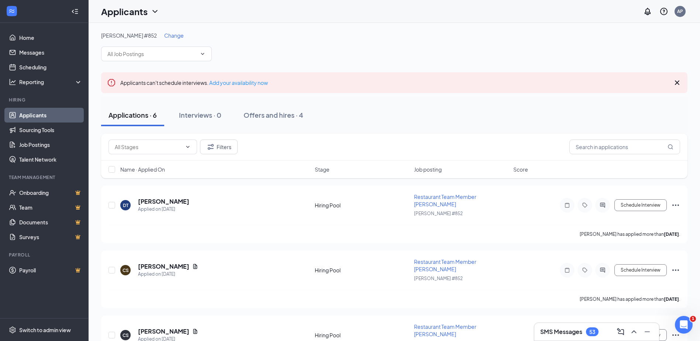
click at [677, 83] on icon "Cross" at bounding box center [677, 82] width 4 height 4
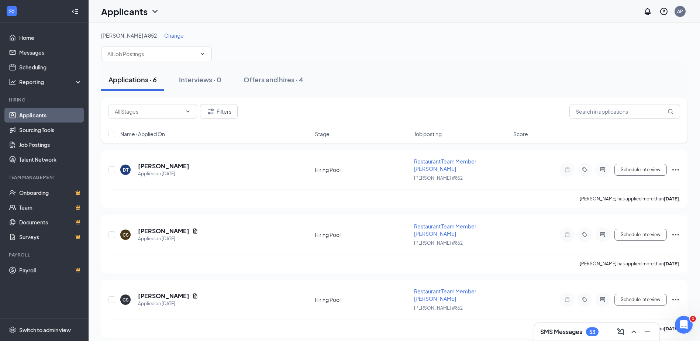
click at [34, 115] on link "Applicants" at bounding box center [50, 115] width 63 height 15
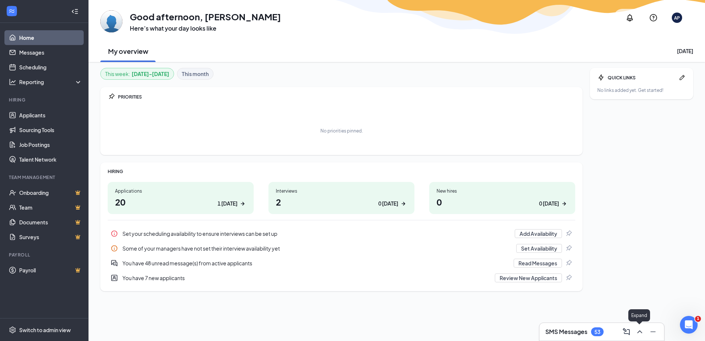
click at [639, 329] on icon "ChevronUp" at bounding box center [639, 331] width 9 height 9
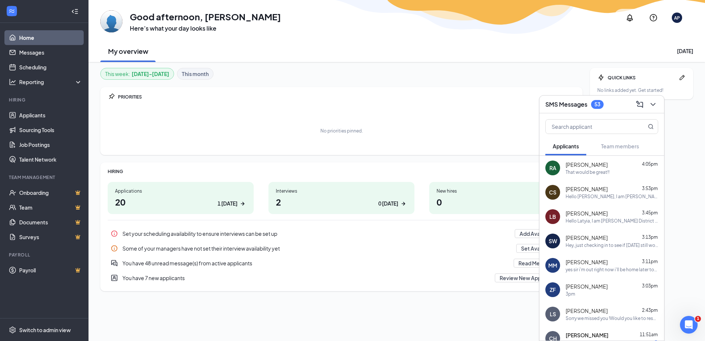
click at [601, 167] on span "[PERSON_NAME]" at bounding box center [587, 164] width 42 height 7
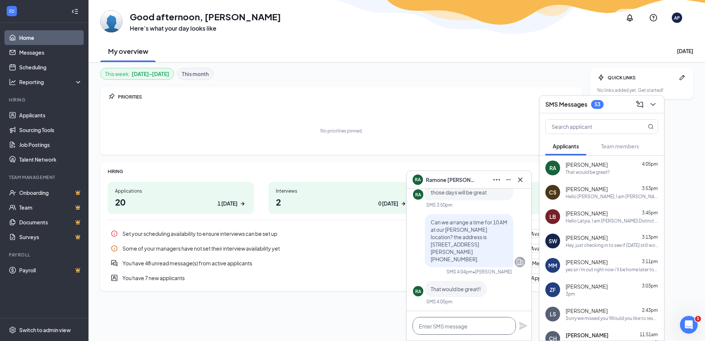
click at [461, 328] on textarea at bounding box center [464, 326] width 103 height 18
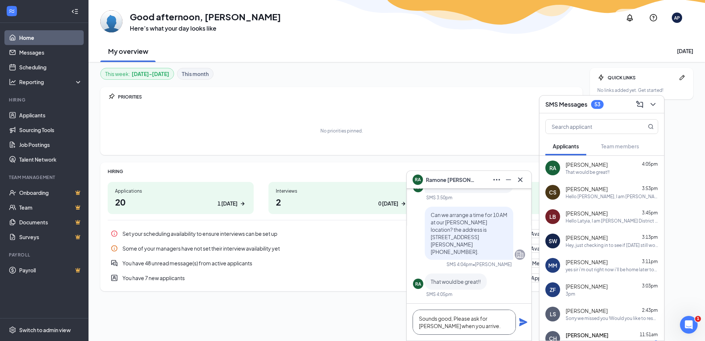
type textarea "Sounds good, Please ask for [PERSON_NAME] when you arrive."
click at [524, 320] on icon "Plane" at bounding box center [523, 322] width 9 height 9
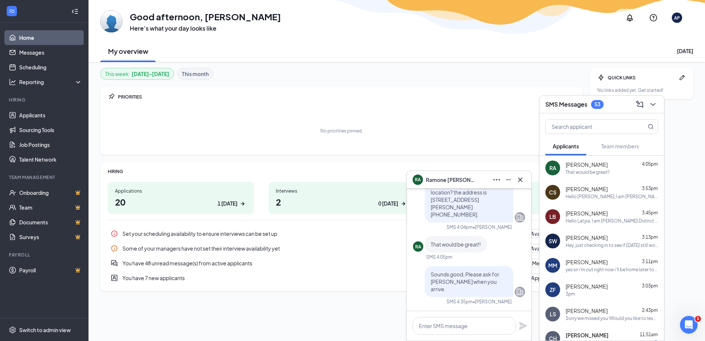
scroll to position [0, 0]
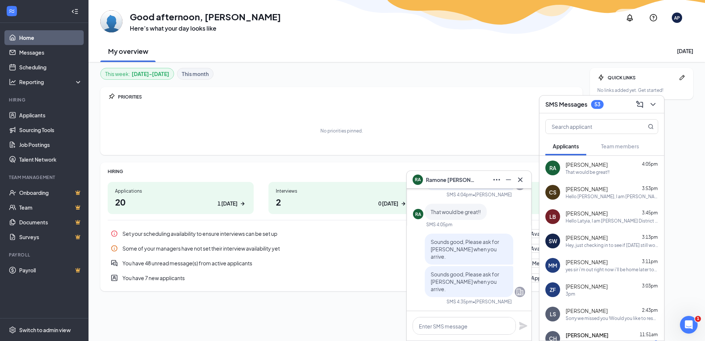
click at [388, 79] on div "This week : [DATE] - [DATE] This month" at bounding box center [341, 74] width 482 height 12
